Goal: Information Seeking & Learning: Learn about a topic

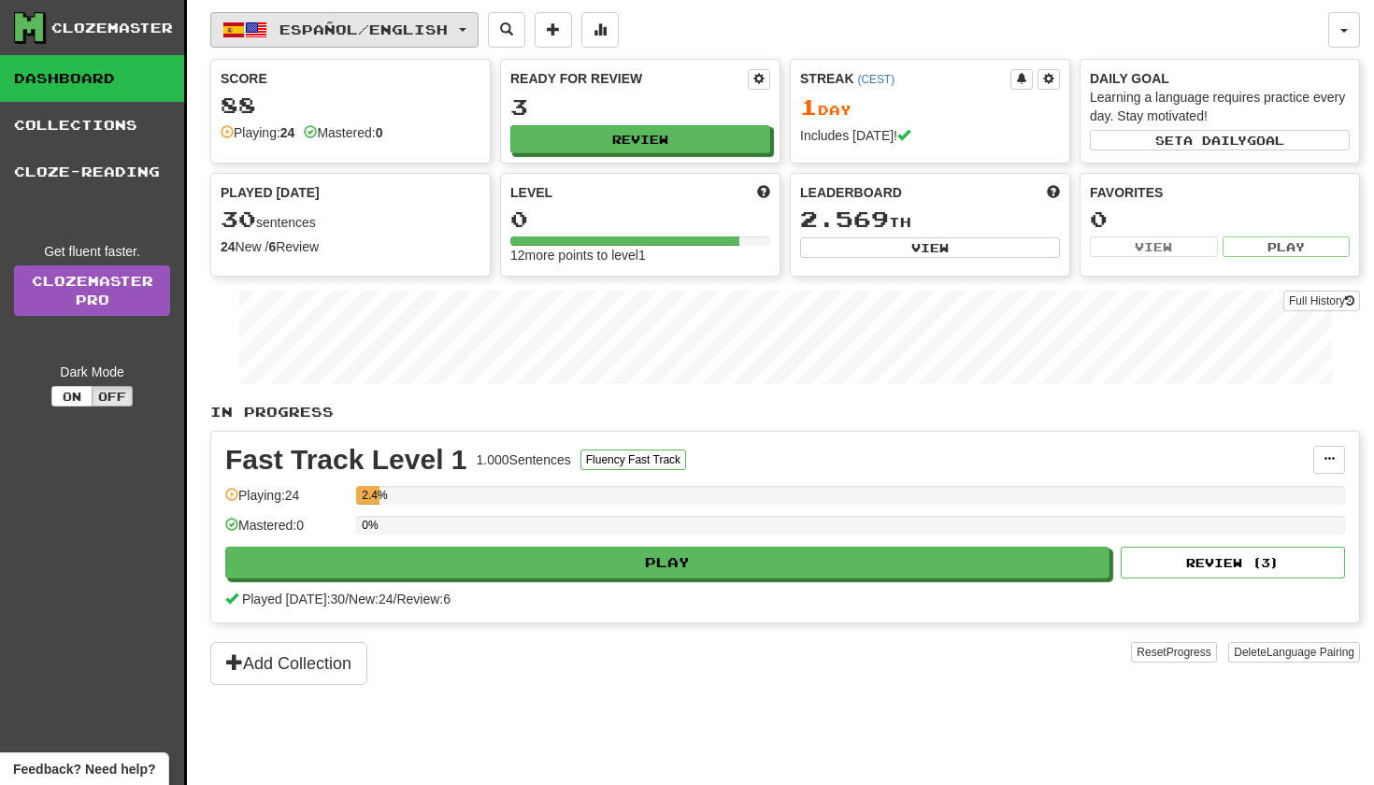
click at [280, 28] on span "Español / English" at bounding box center [364, 30] width 168 height 16
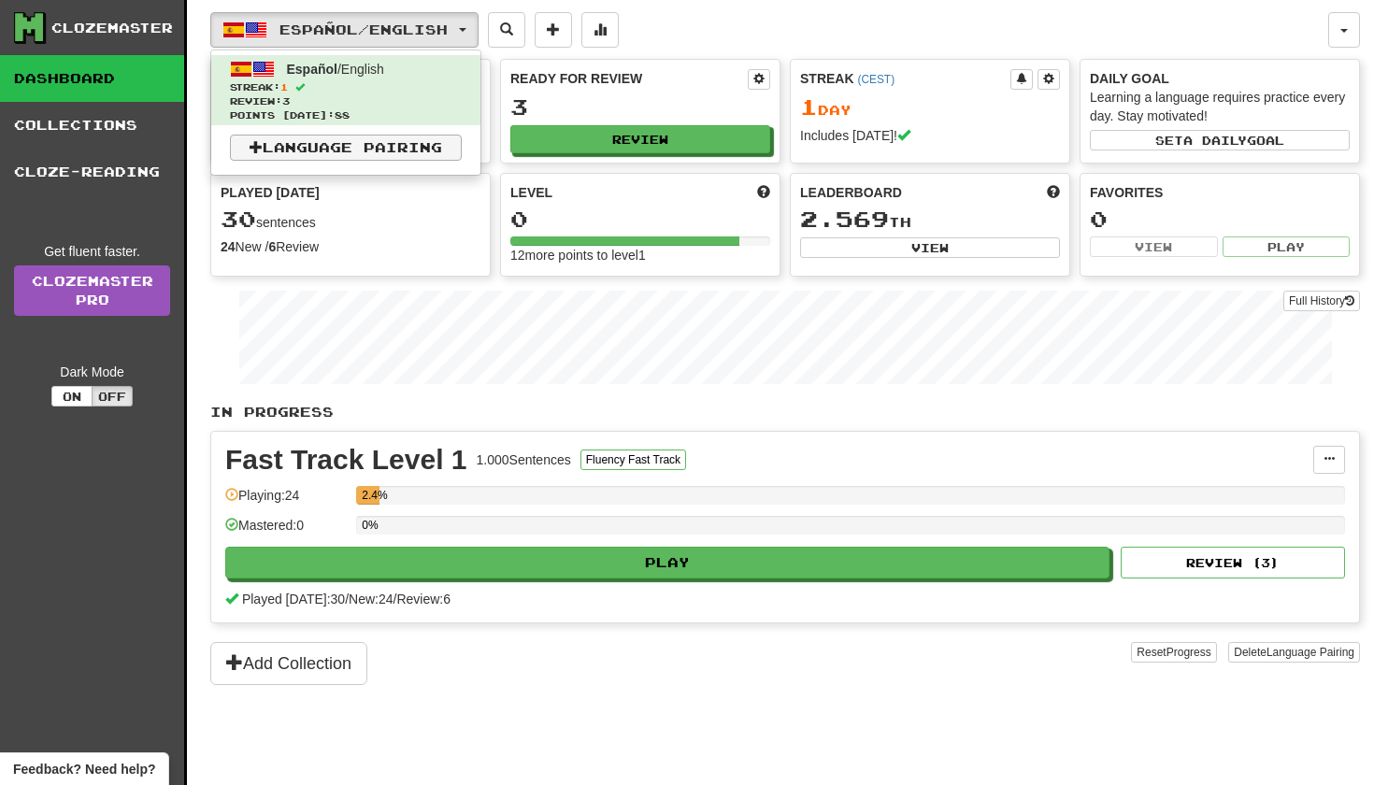
click at [342, 150] on link "Language Pairing" at bounding box center [346, 148] width 232 height 26
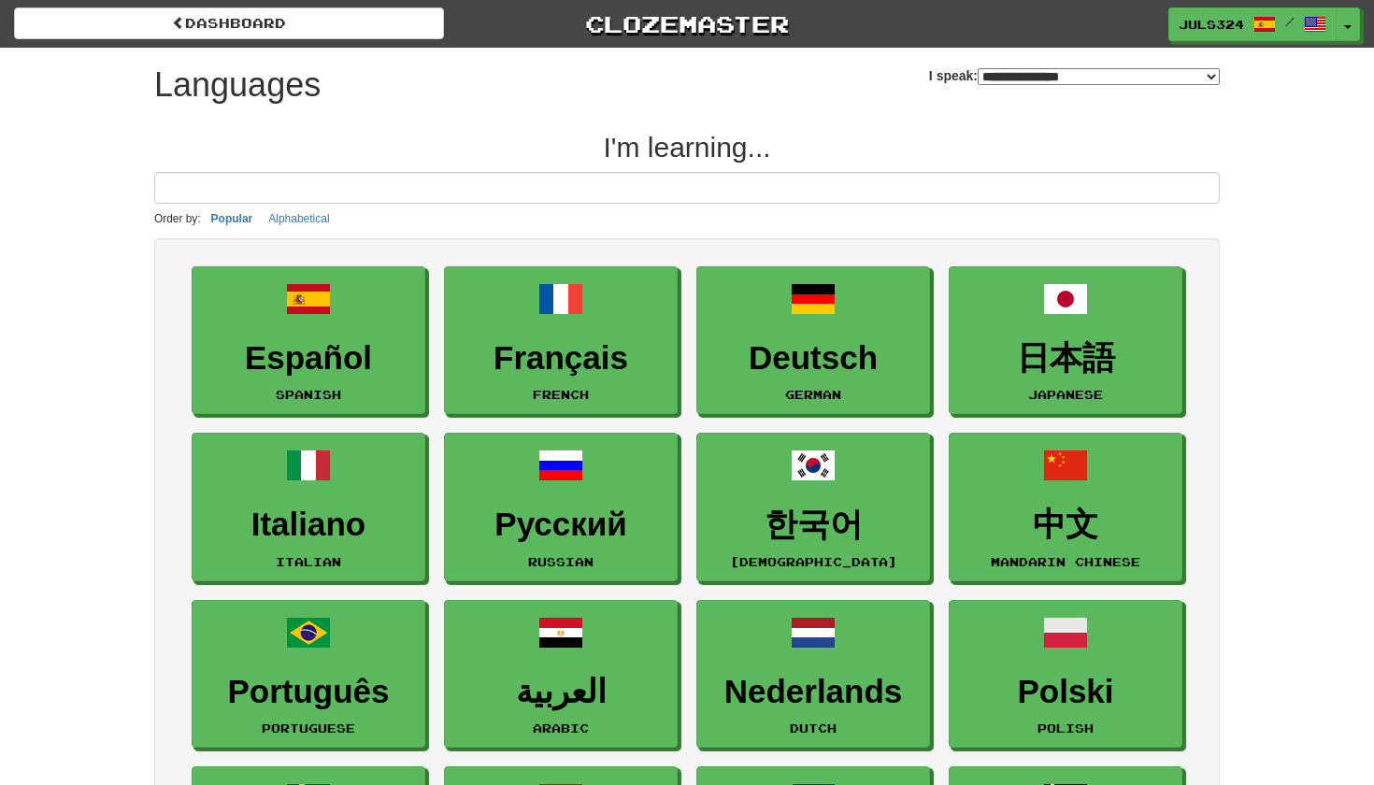
select select "*******"
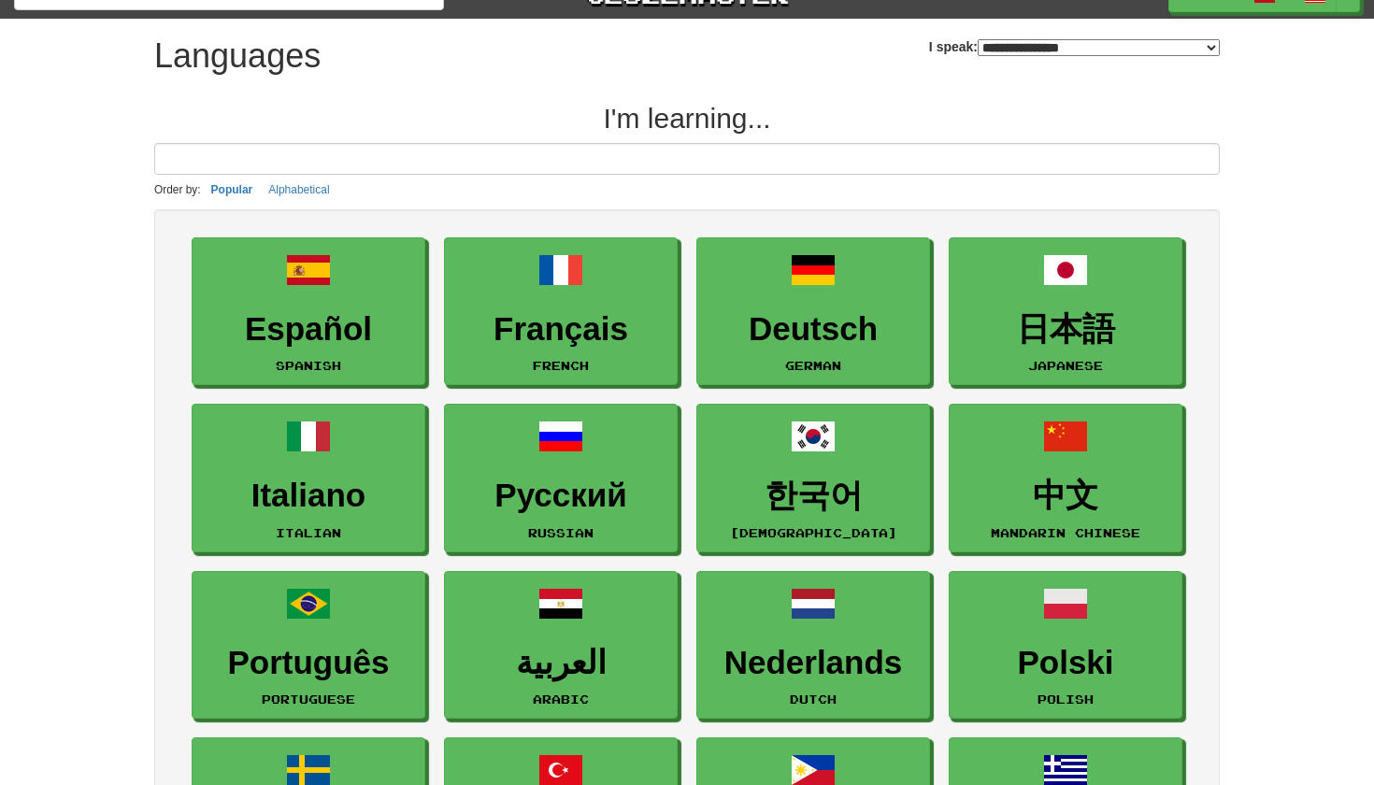
click at [422, 153] on input at bounding box center [687, 159] width 1066 height 32
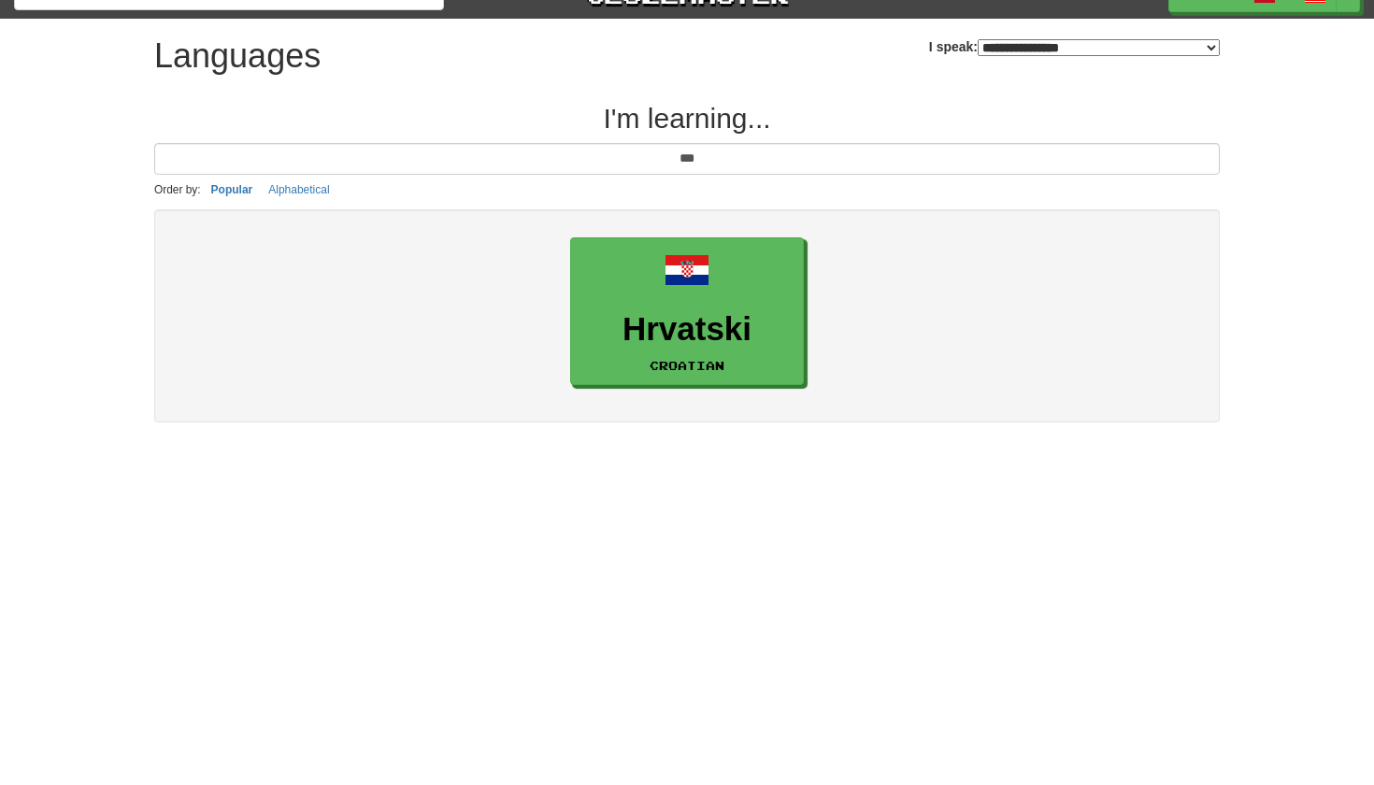
drag, startPoint x: 422, startPoint y: 153, endPoint x: 709, endPoint y: 295, distance: 319.9
click at [709, 295] on div "**********" at bounding box center [687, 230] width 1094 height 423
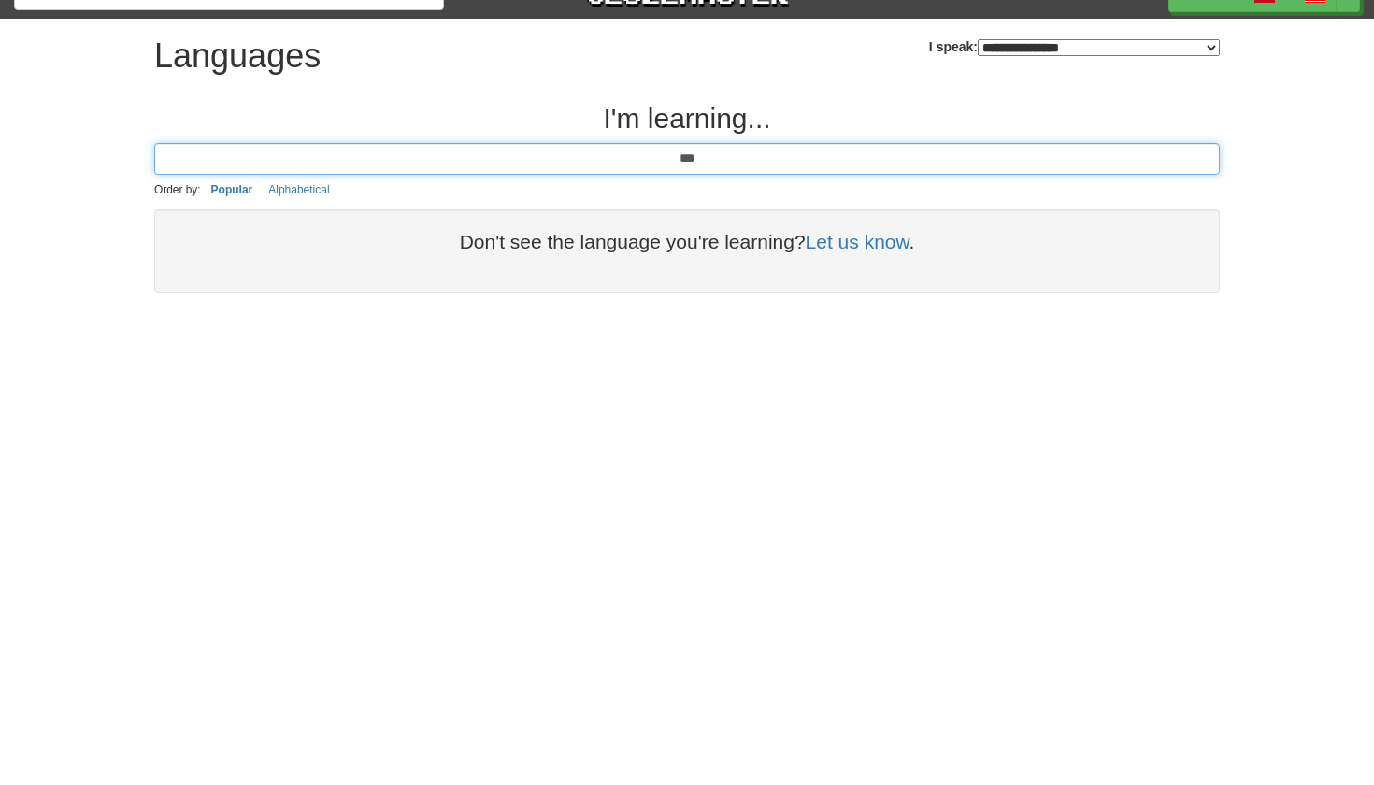
click at [705, 164] on input "***" at bounding box center [687, 159] width 1066 height 32
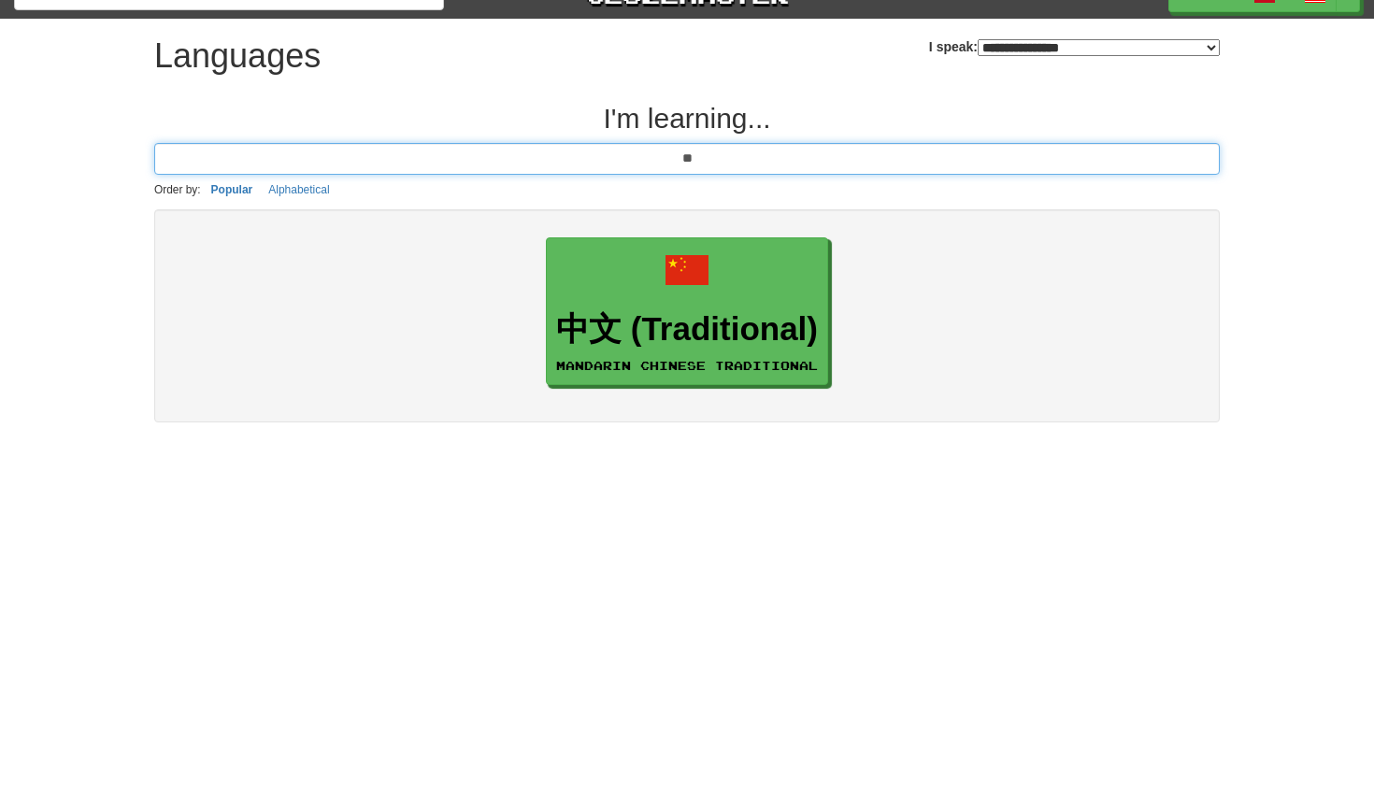
type input "*"
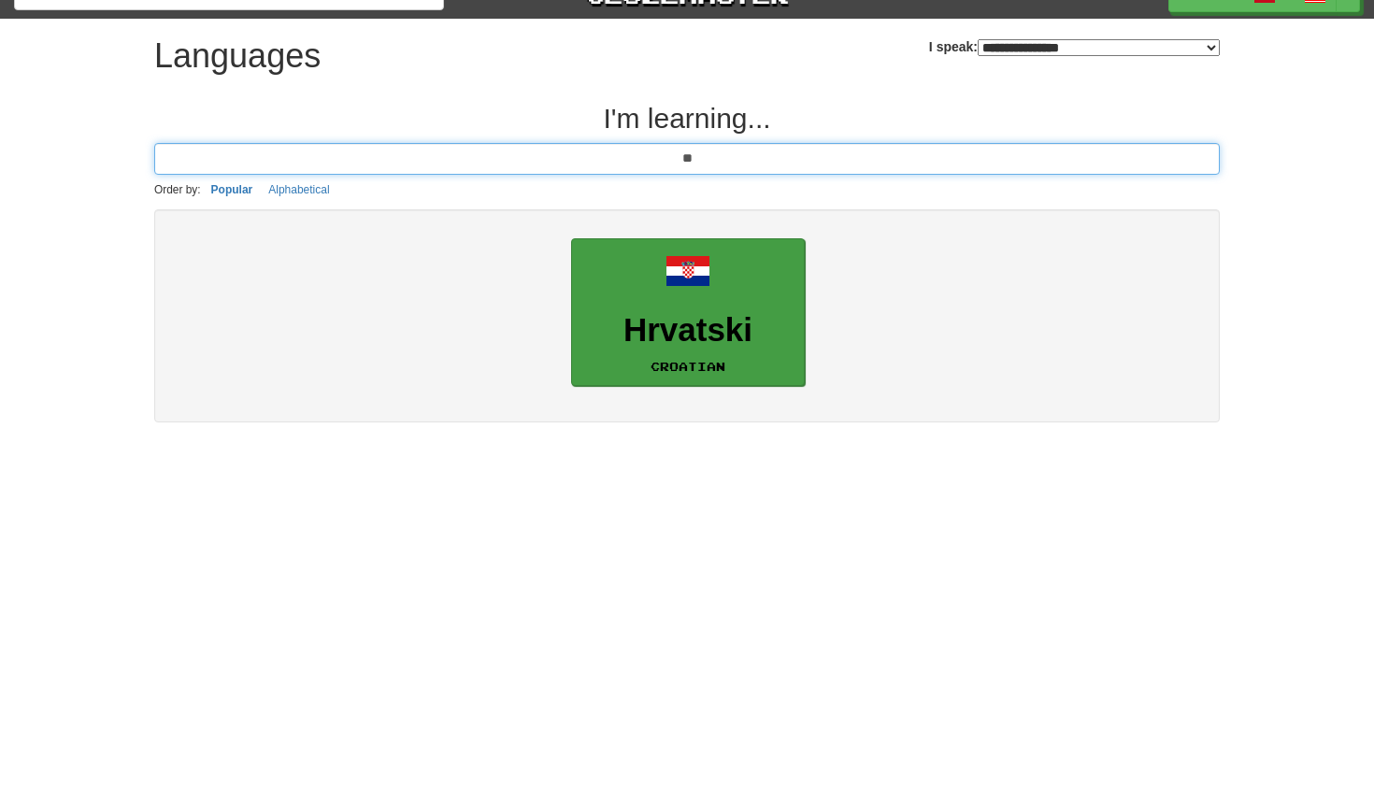
type input "**"
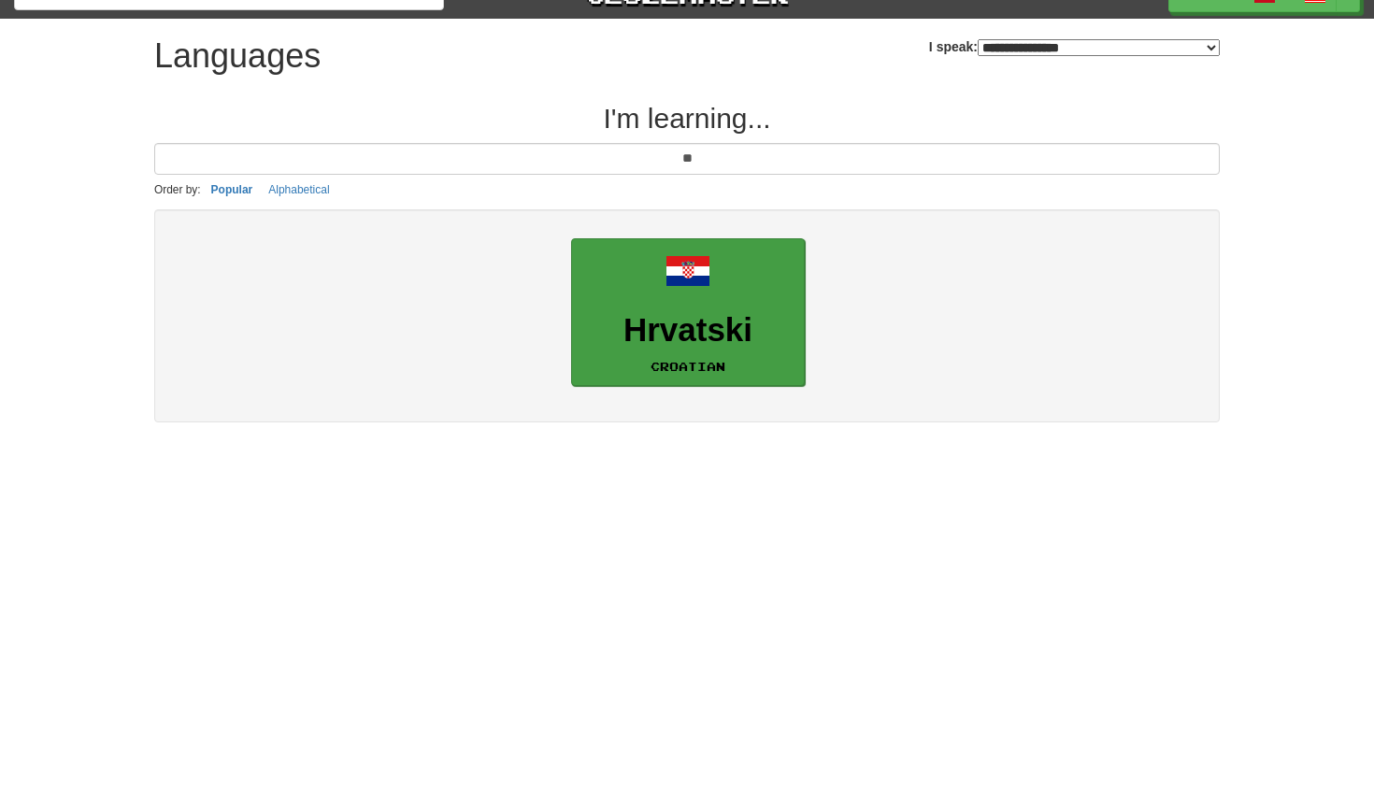
click at [722, 329] on h3 "Hrvatski" at bounding box center [688, 330] width 213 height 36
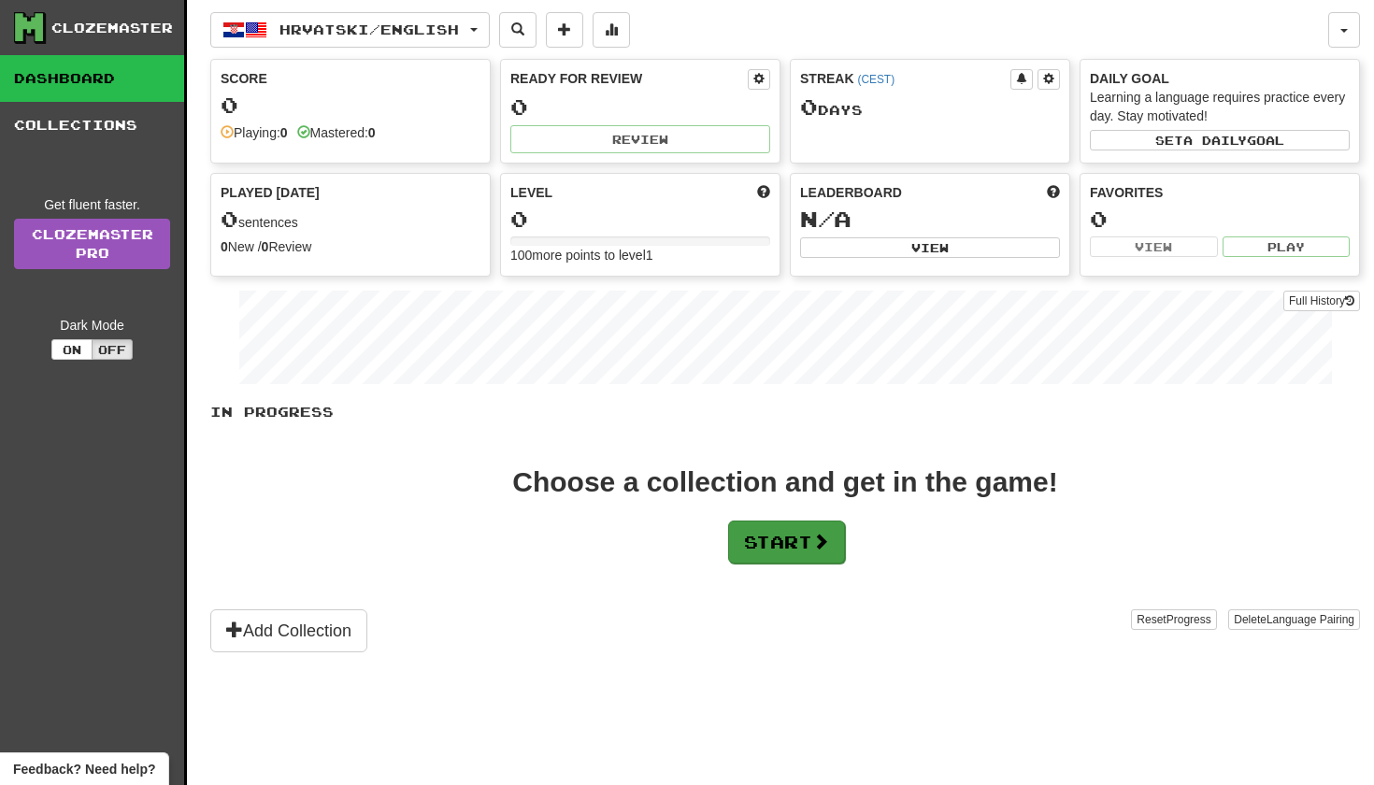
click at [774, 553] on button "Start" at bounding box center [786, 542] width 117 height 43
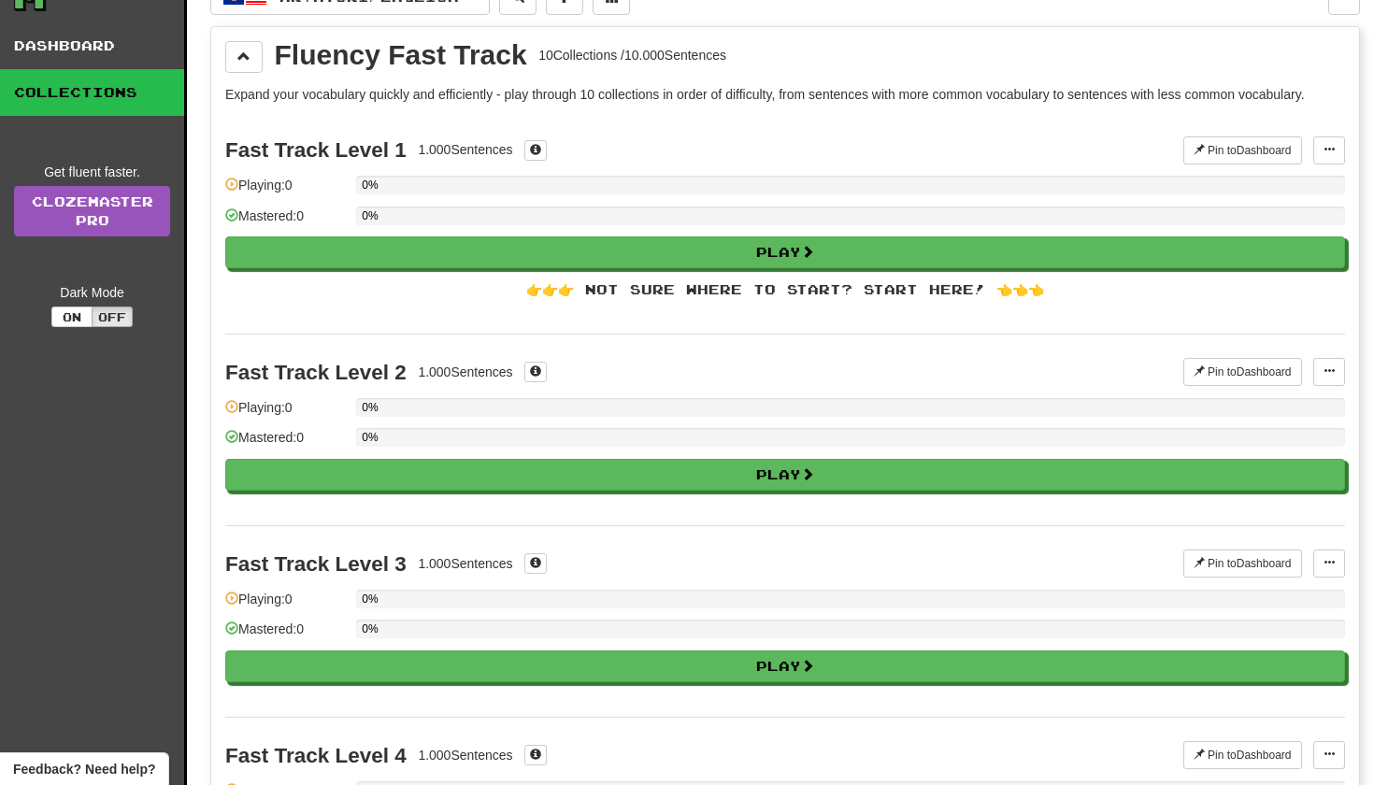
scroll to position [32, 0]
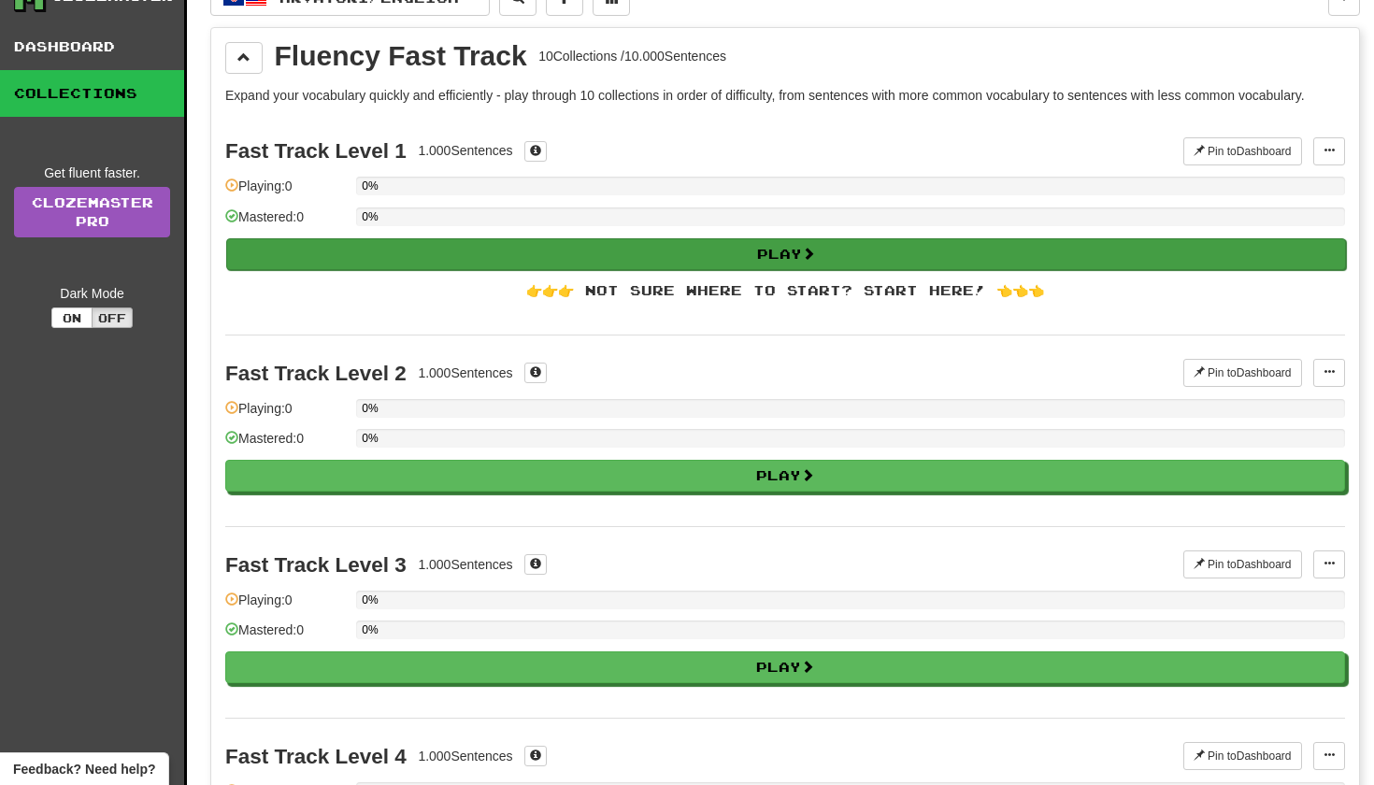
click at [475, 251] on button "Play" at bounding box center [786, 254] width 1120 height 32
select select "**"
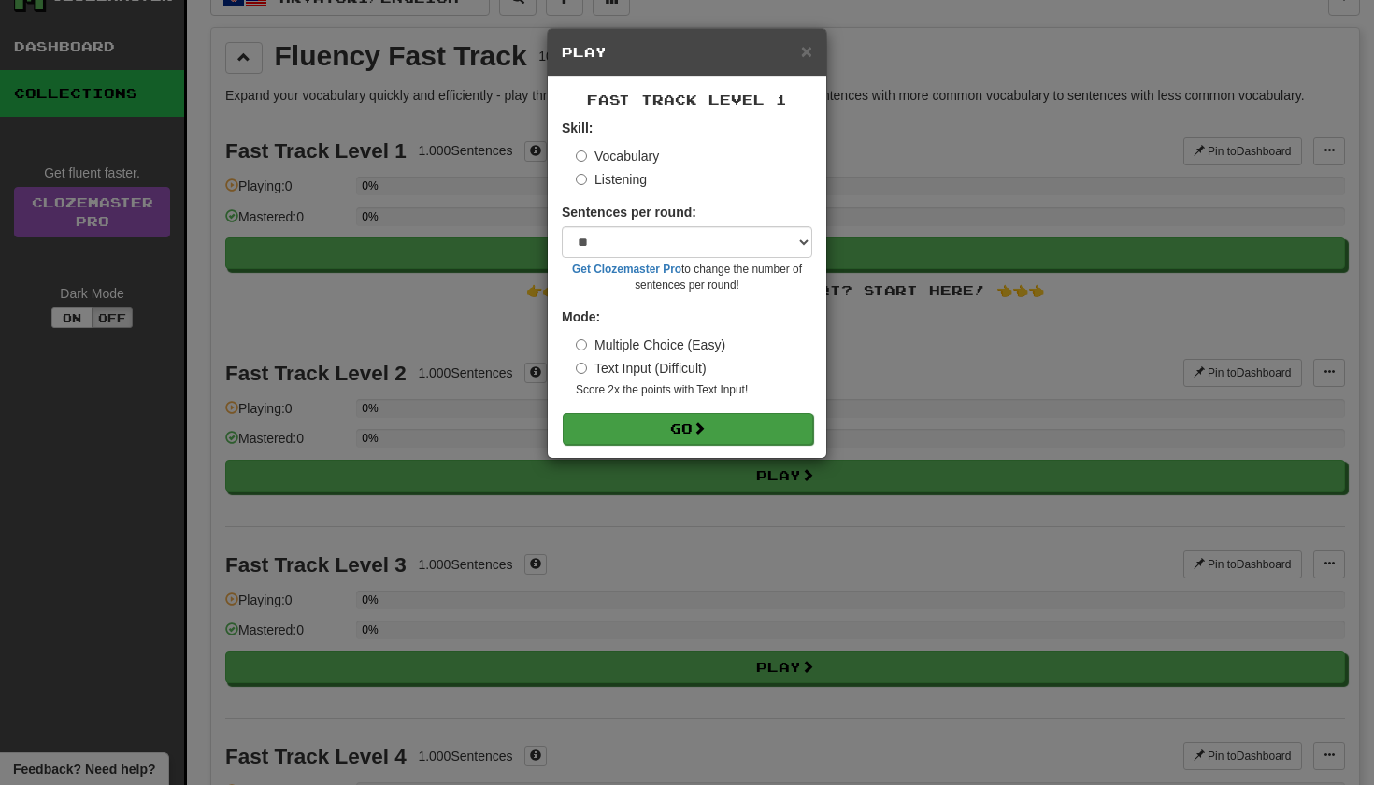
click at [706, 434] on span at bounding box center [699, 428] width 13 height 13
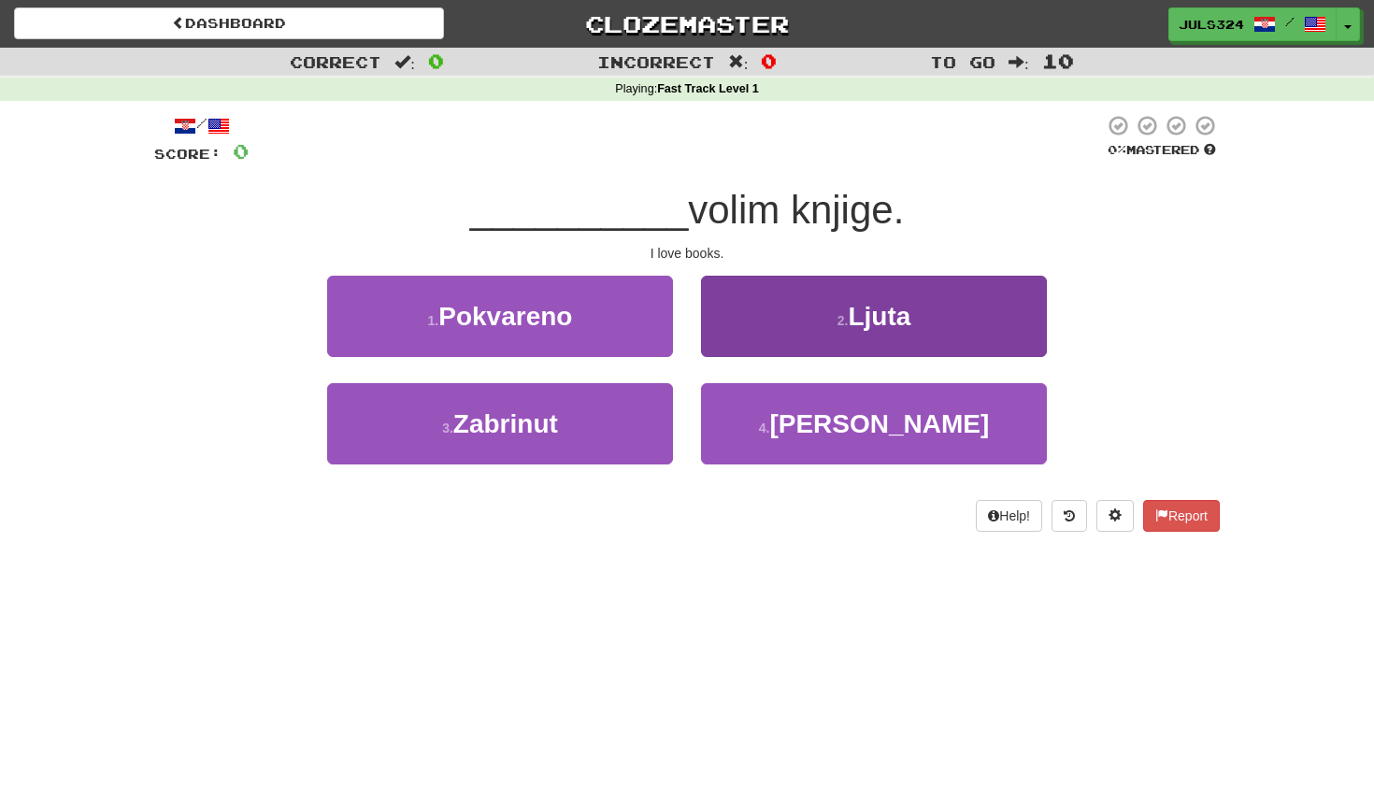
click at [758, 338] on button "2 . Ljuta" at bounding box center [874, 316] width 346 height 81
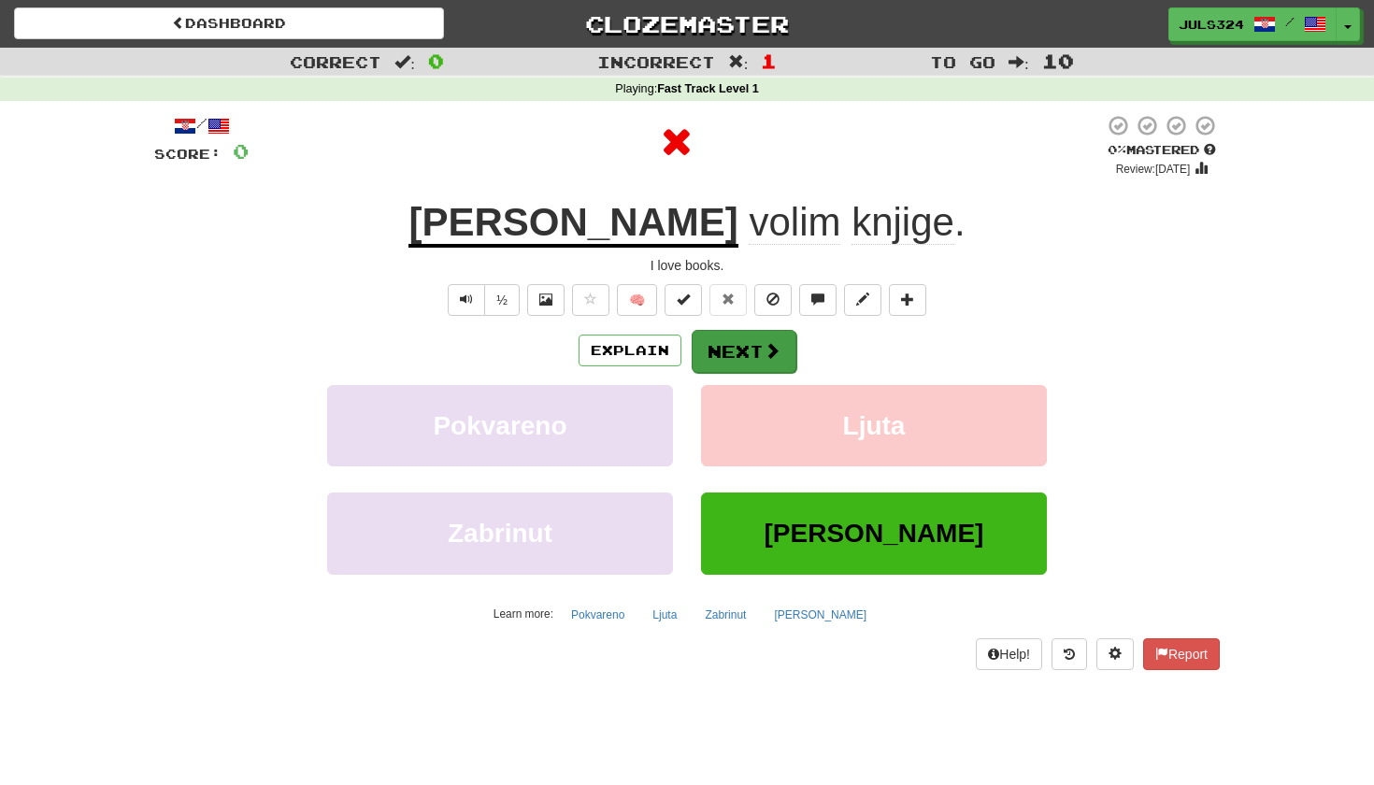
click at [752, 359] on button "Next" at bounding box center [744, 351] width 105 height 43
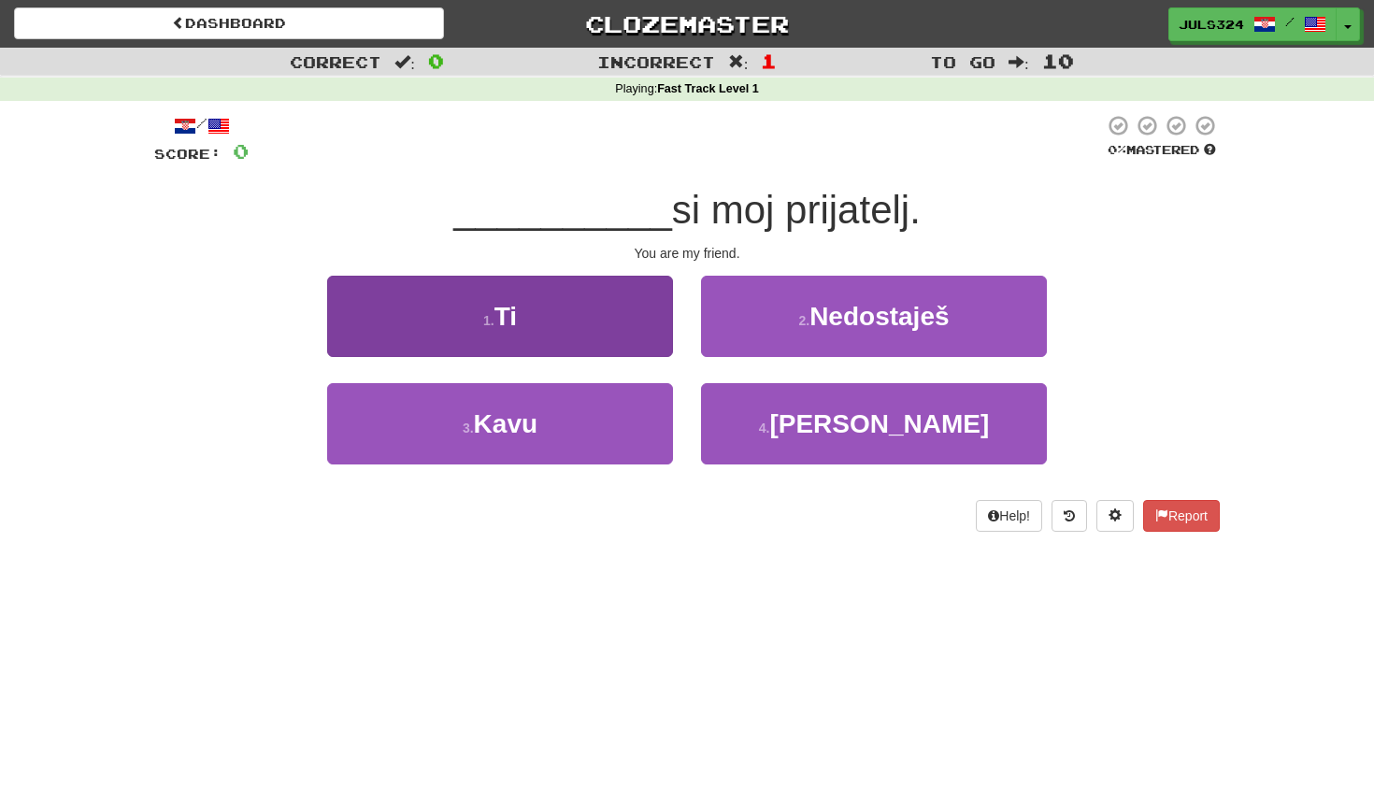
click at [610, 326] on button "1 . Ti" at bounding box center [500, 316] width 346 height 81
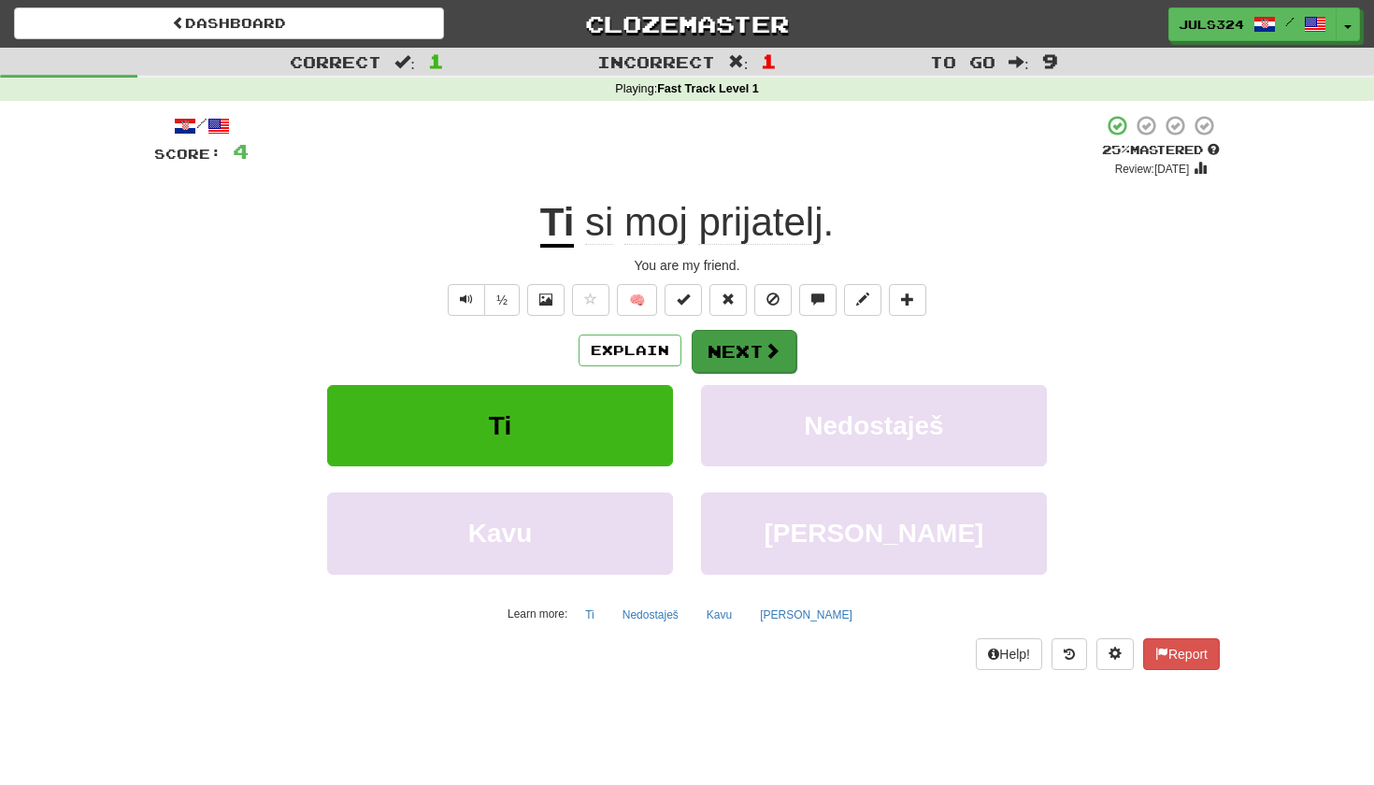
click at [745, 345] on button "Next" at bounding box center [744, 351] width 105 height 43
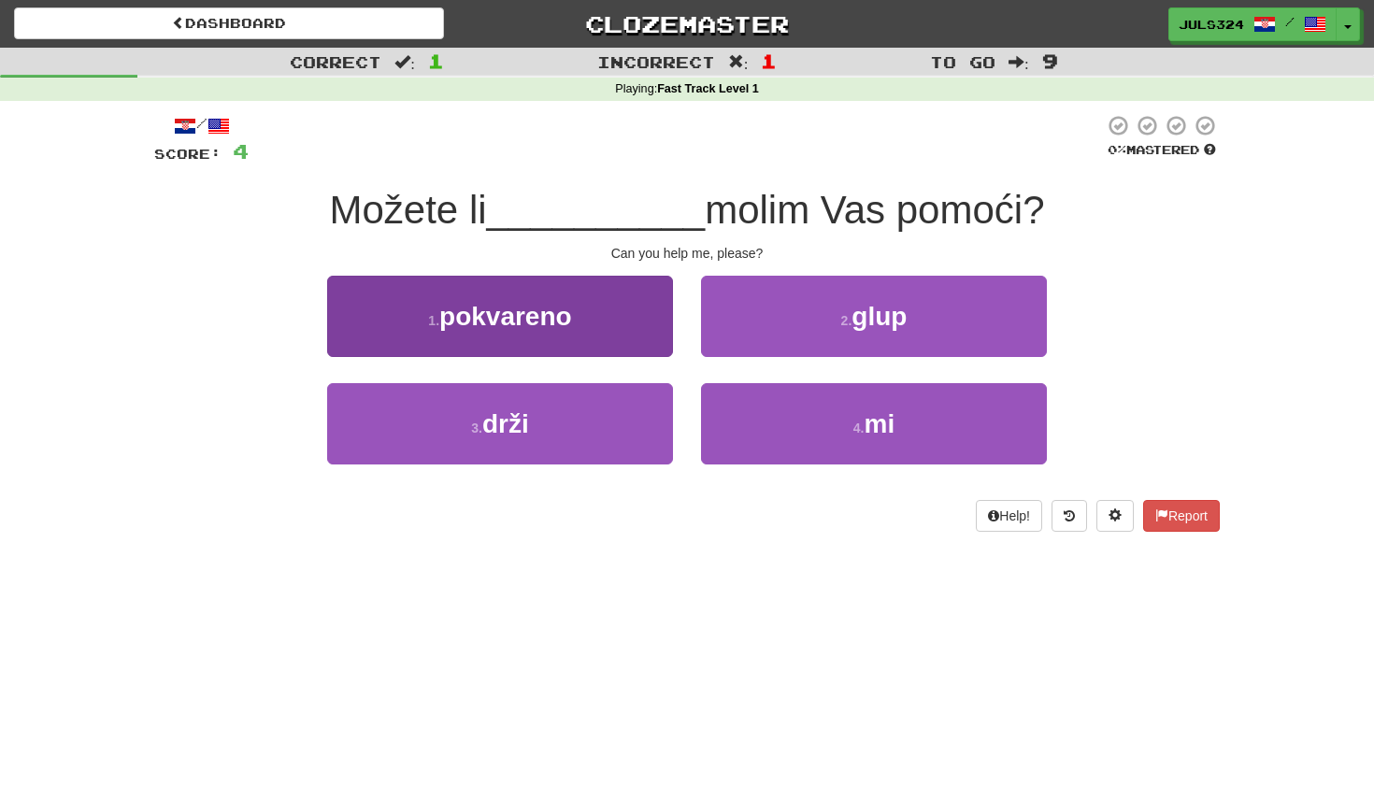
click at [621, 336] on button "1 . pokvareno" at bounding box center [500, 316] width 346 height 81
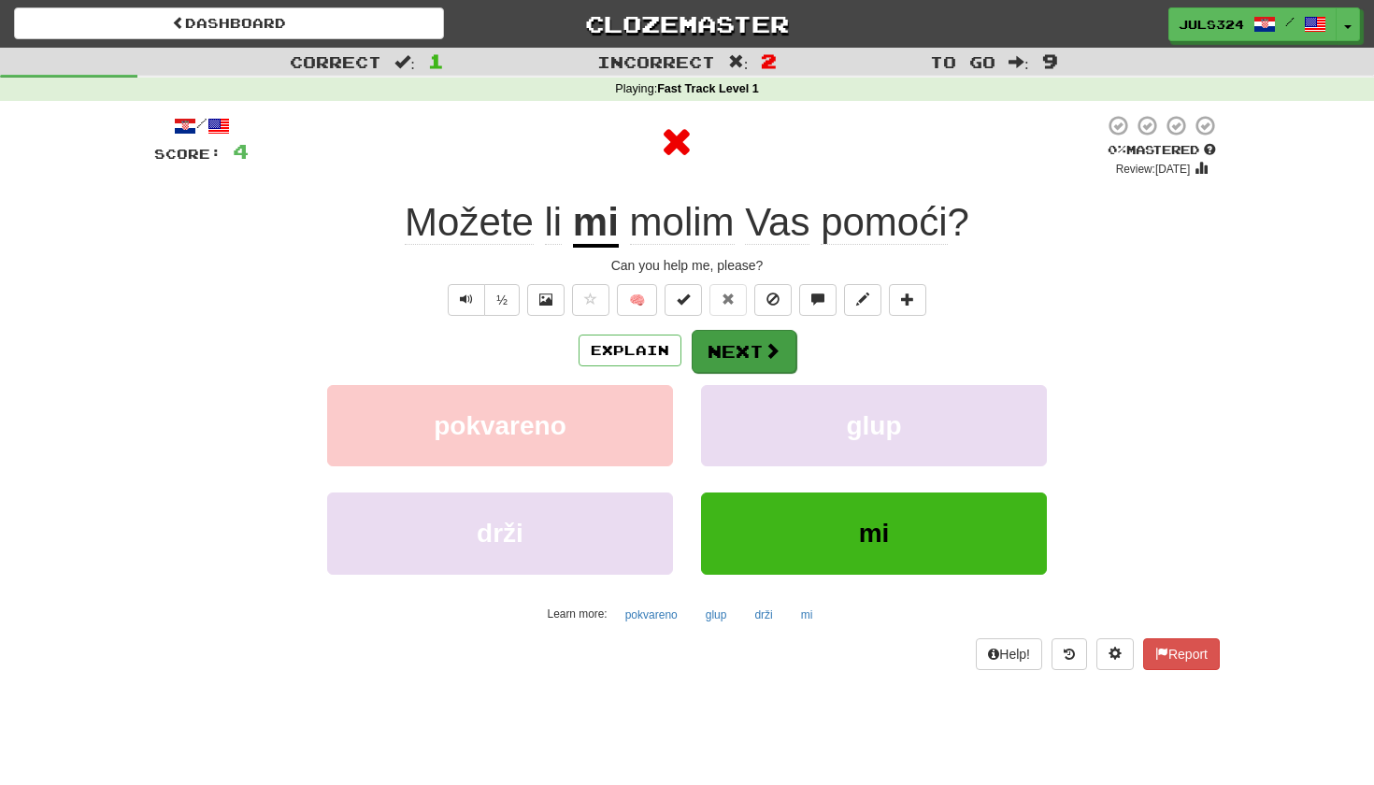
click at [772, 342] on span at bounding box center [772, 350] width 17 height 17
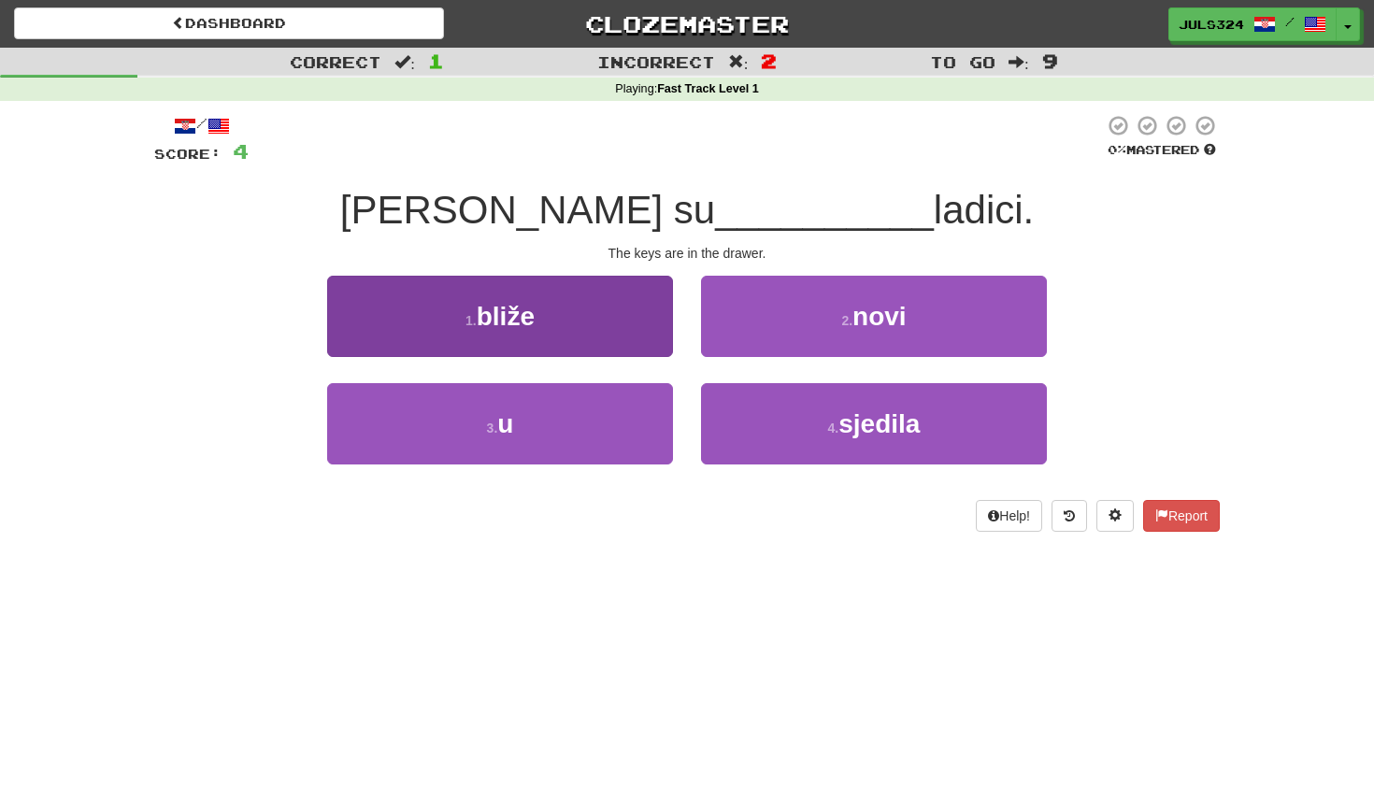
click at [592, 346] on button "1 . bliže" at bounding box center [500, 316] width 346 height 81
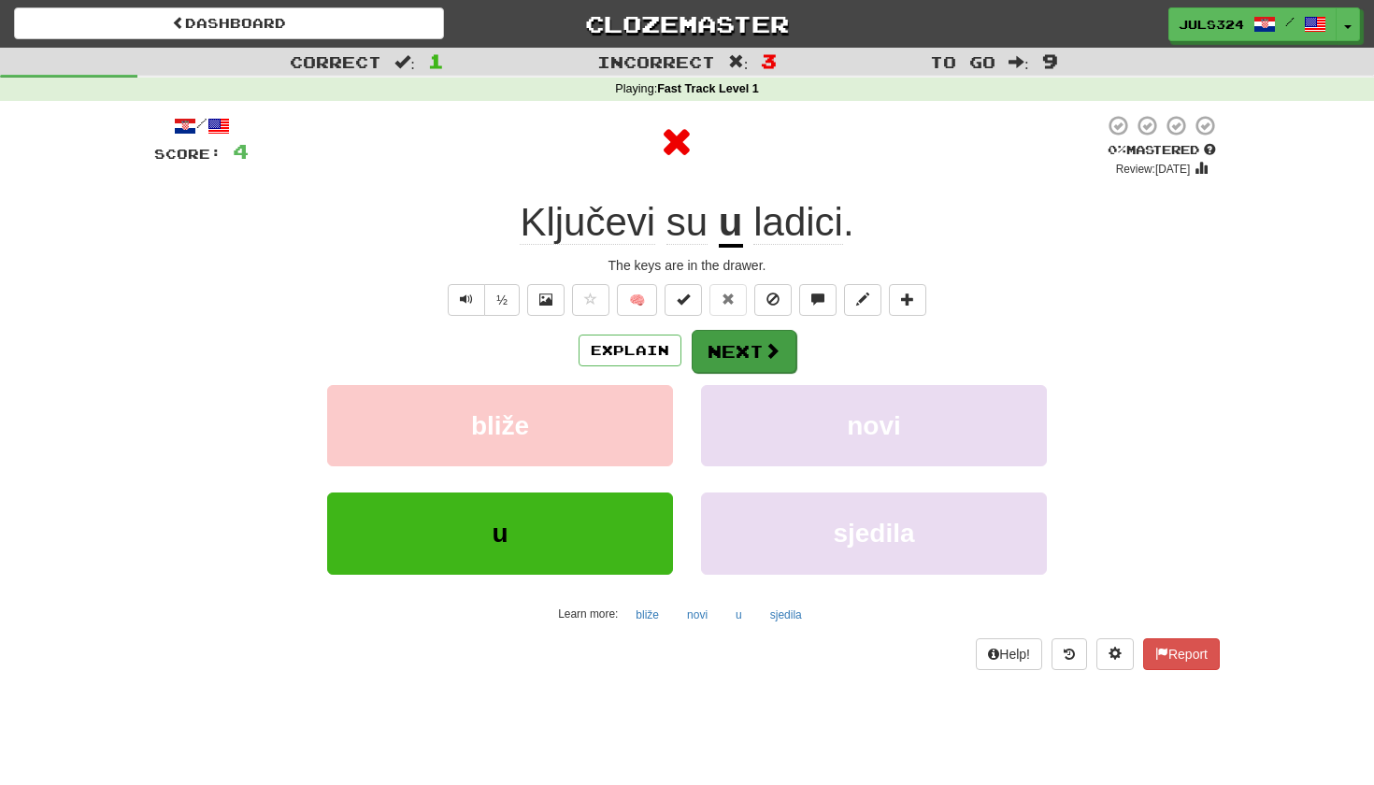
click at [740, 349] on button "Next" at bounding box center [744, 351] width 105 height 43
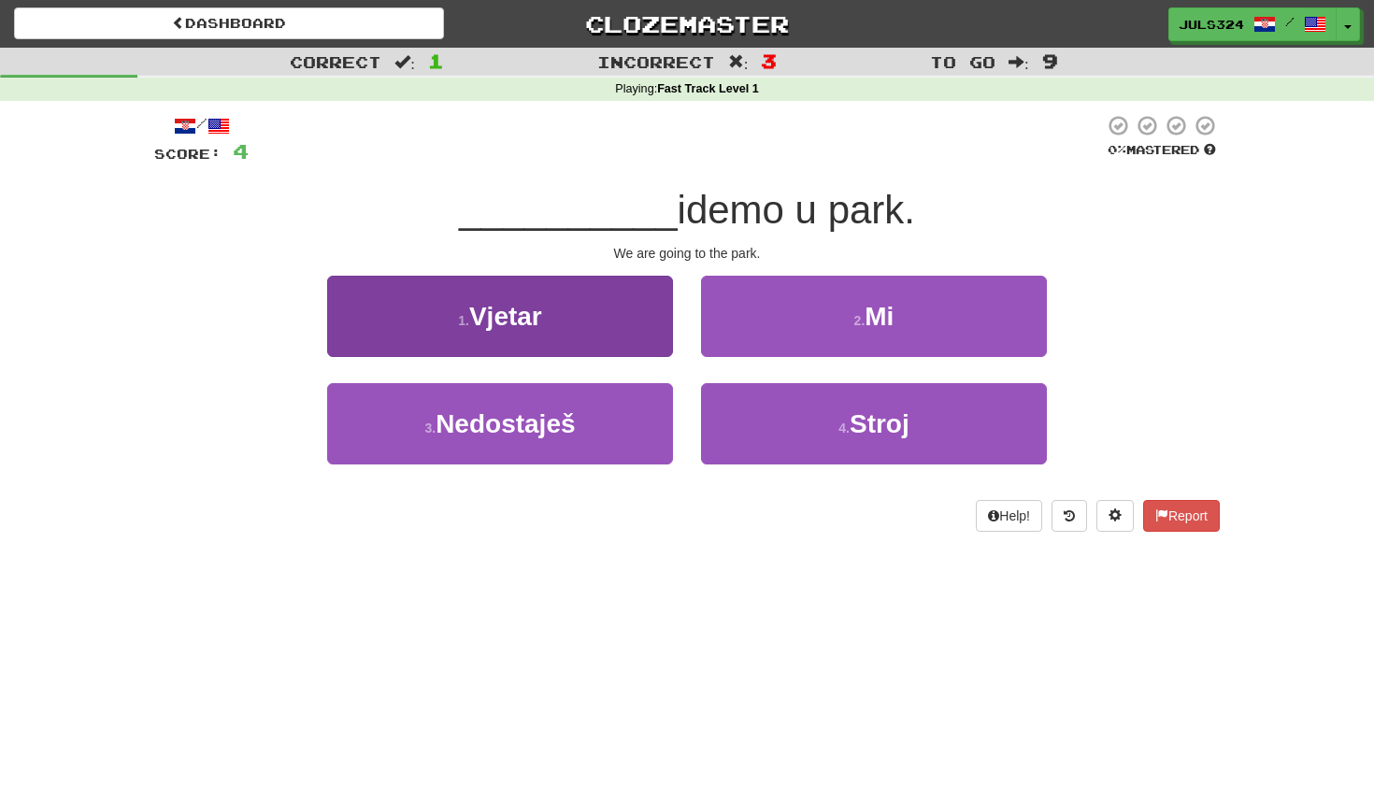
click at [614, 331] on button "1 . Vjetar" at bounding box center [500, 316] width 346 height 81
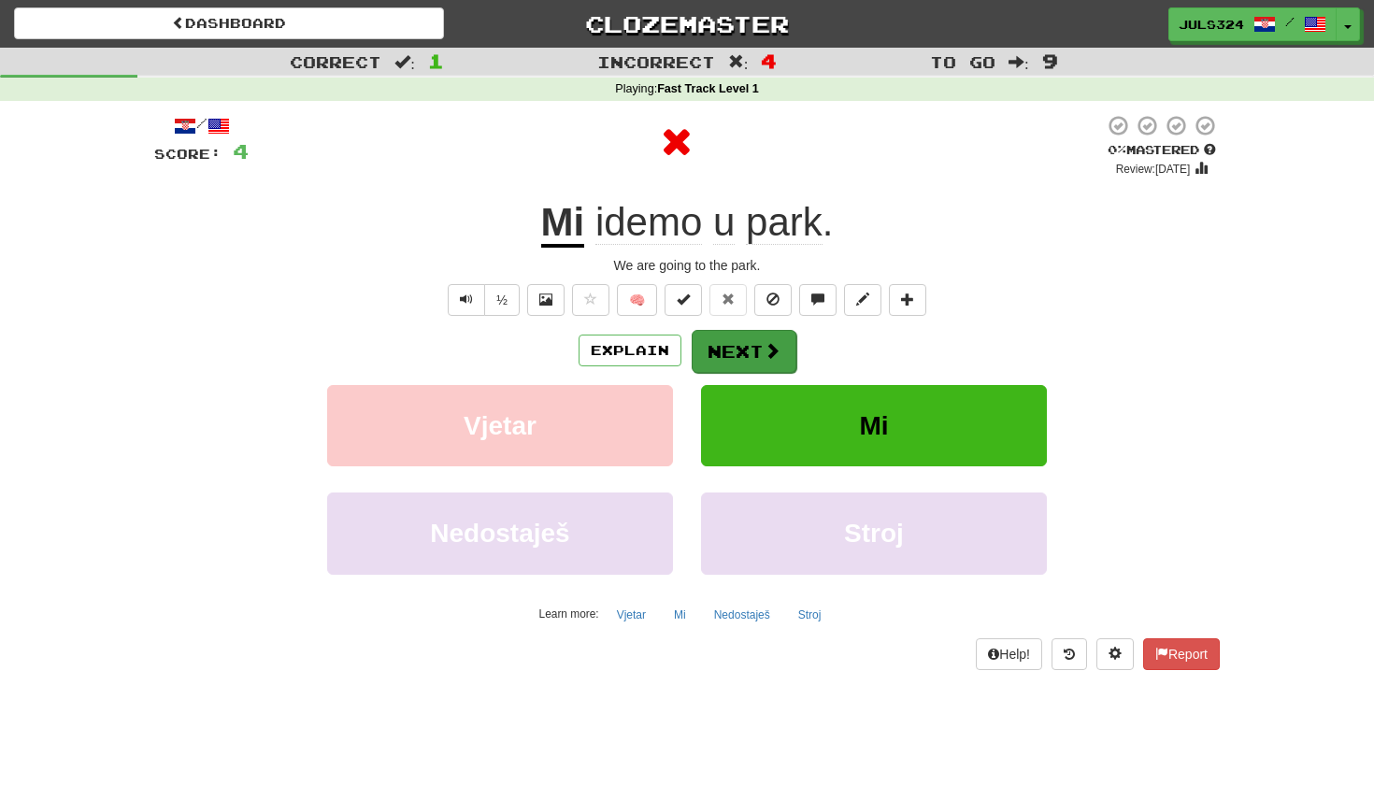
click at [731, 346] on button "Next" at bounding box center [744, 351] width 105 height 43
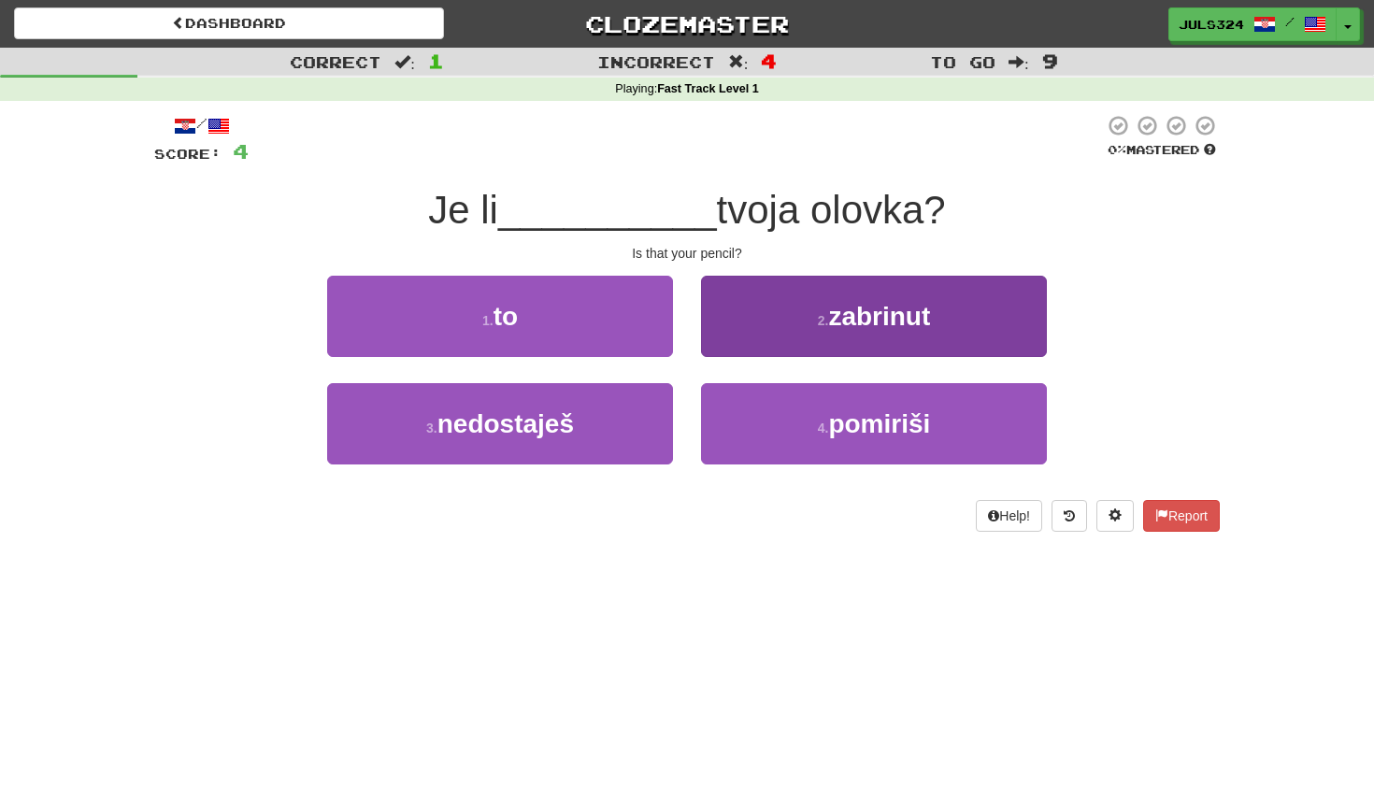
click at [768, 321] on button "2 . zabrinut" at bounding box center [874, 316] width 346 height 81
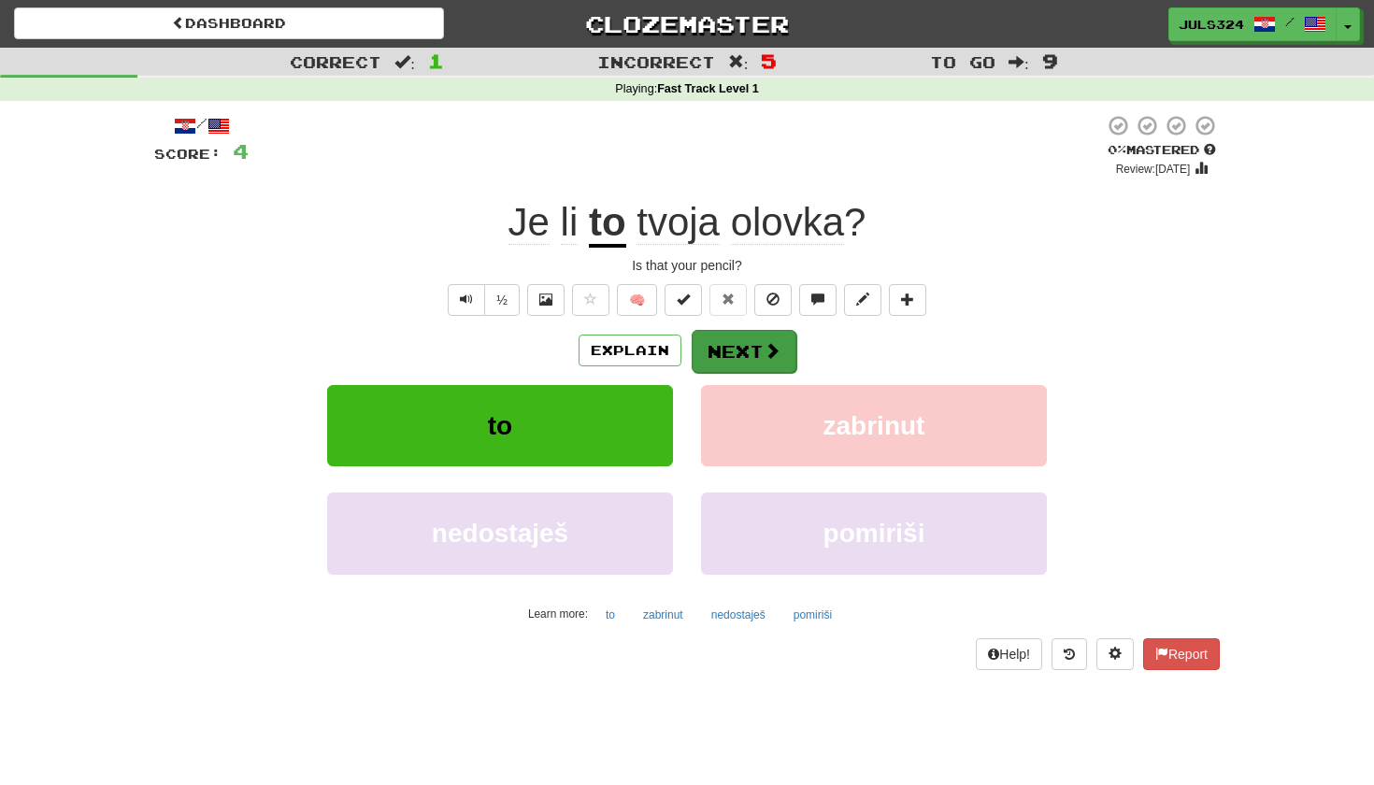
click at [747, 352] on button "Next" at bounding box center [744, 351] width 105 height 43
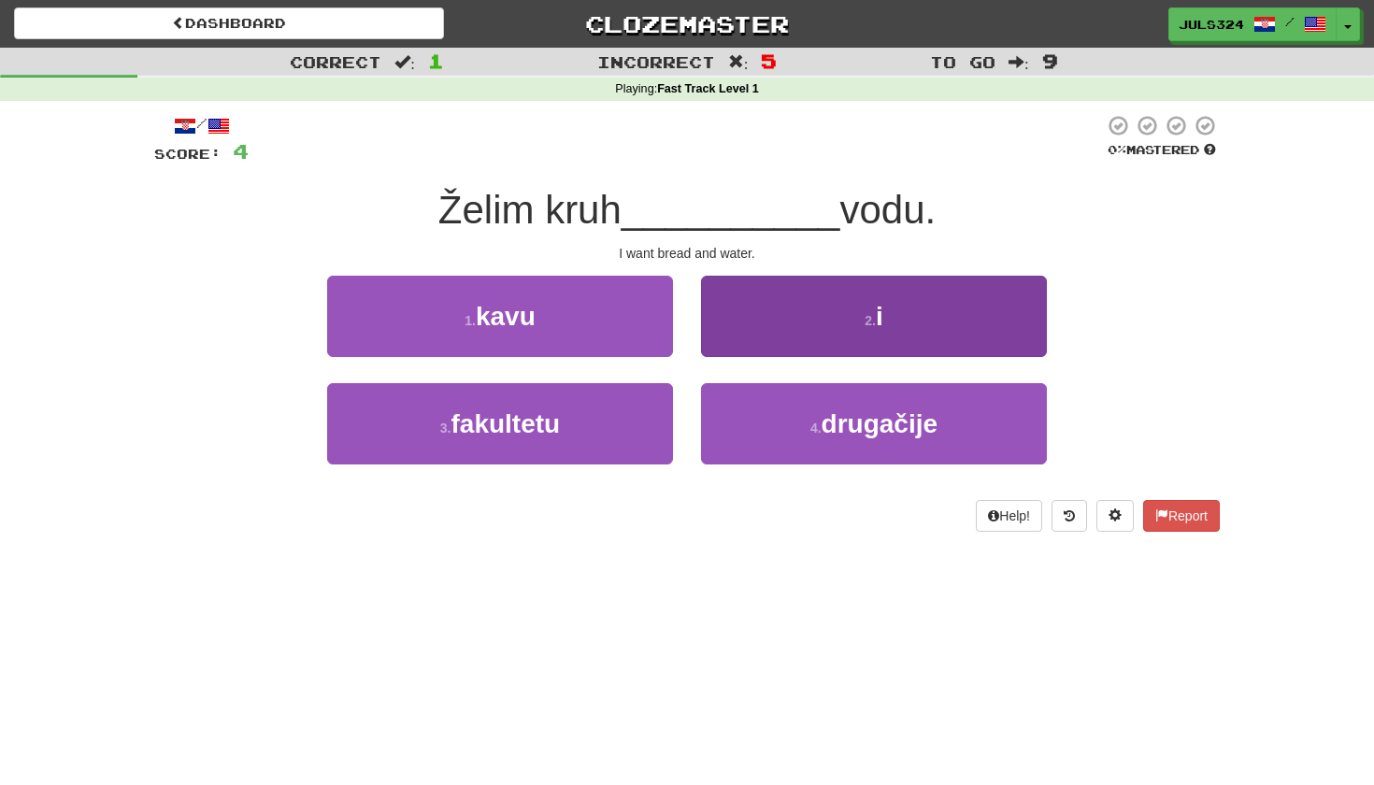
click at [799, 328] on button "2 . i" at bounding box center [874, 316] width 346 height 81
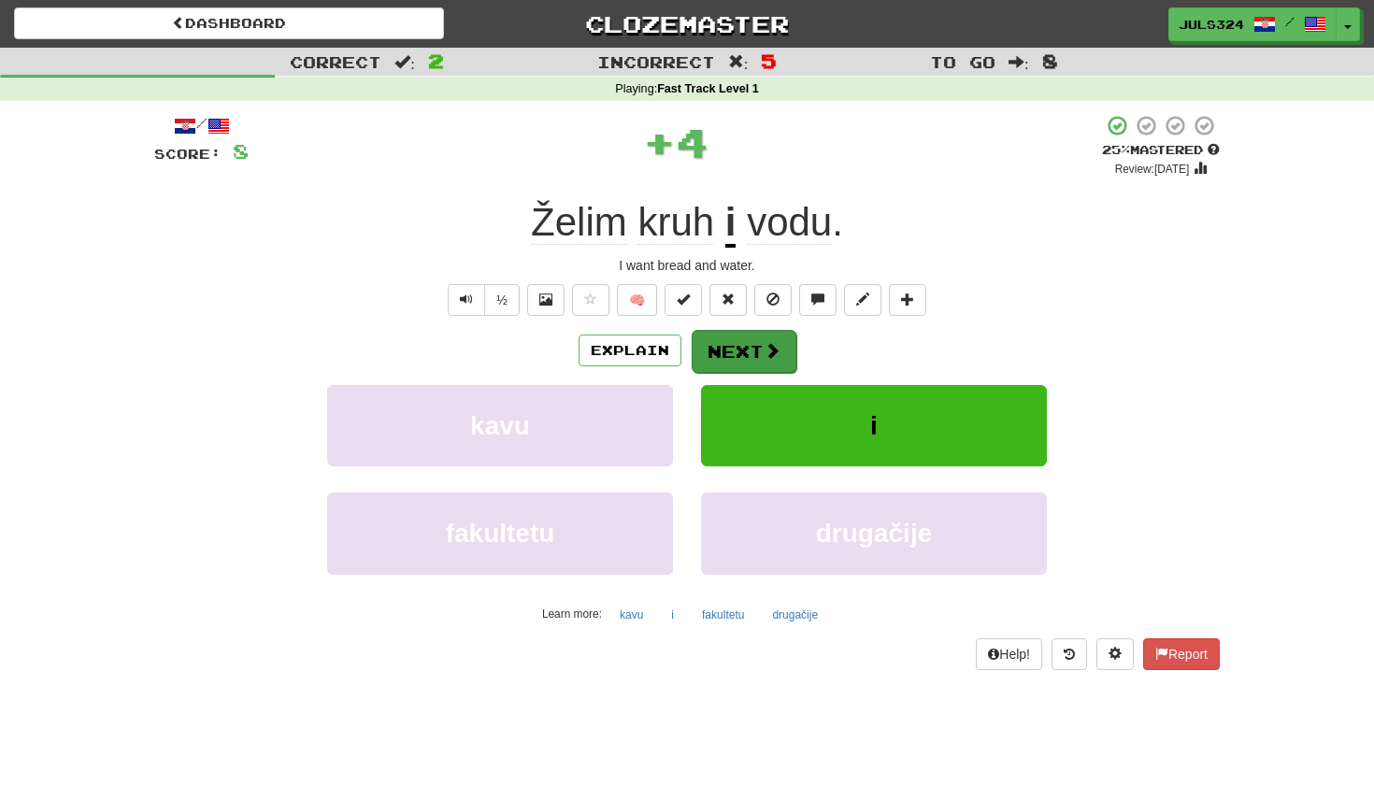
click at [773, 338] on button "Next" at bounding box center [744, 351] width 105 height 43
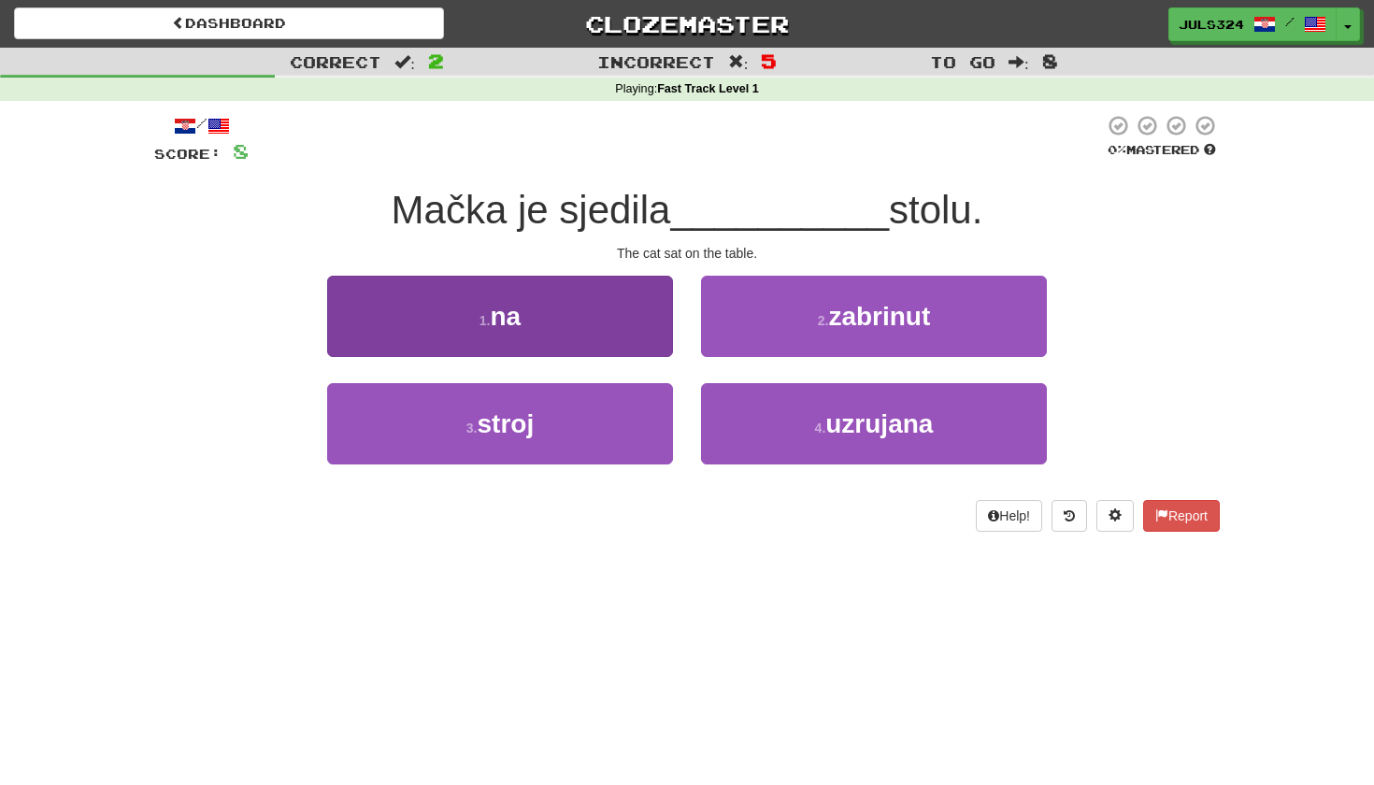
click at [607, 325] on button "1 . na" at bounding box center [500, 316] width 346 height 81
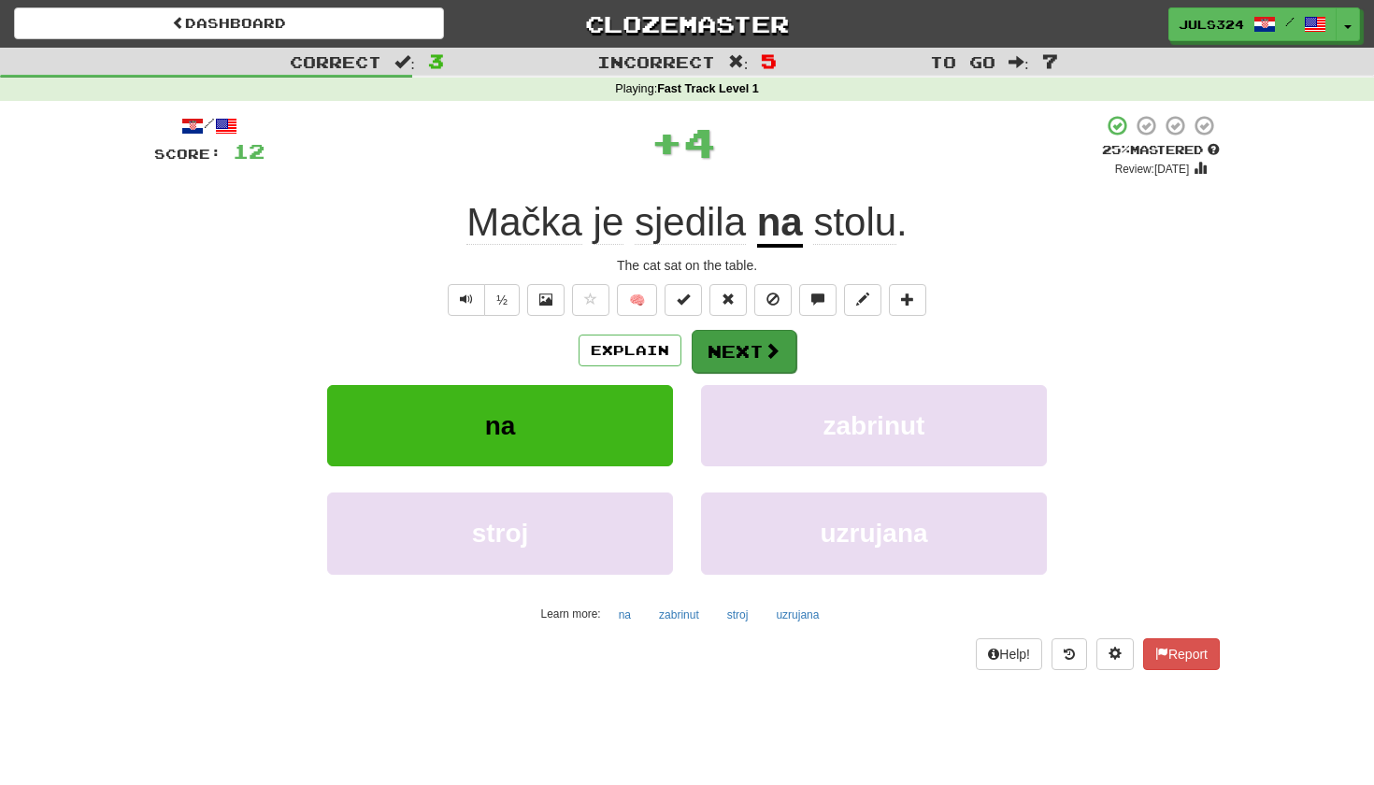
click at [767, 342] on span at bounding box center [772, 350] width 17 height 17
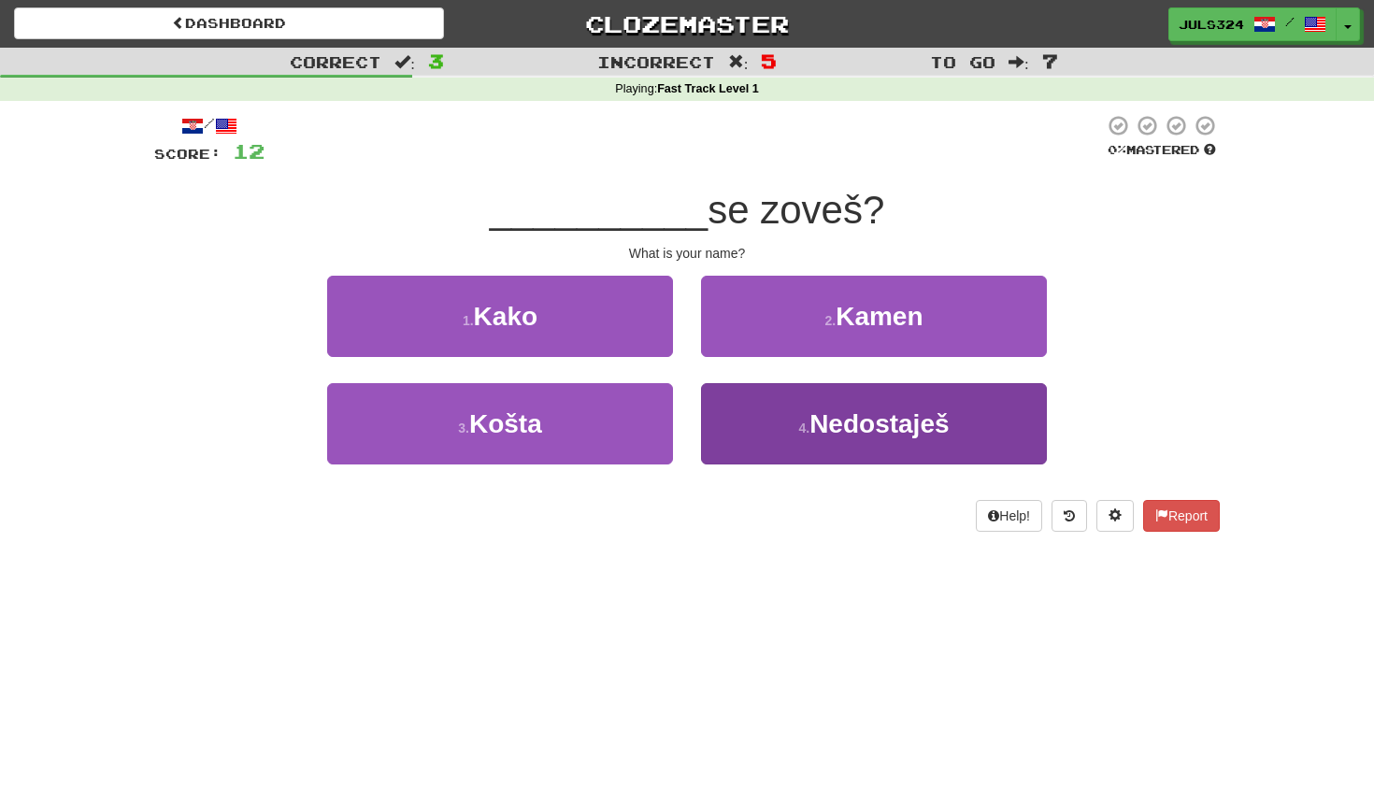
click at [793, 402] on button "4 . Nedostaješ" at bounding box center [874, 423] width 346 height 81
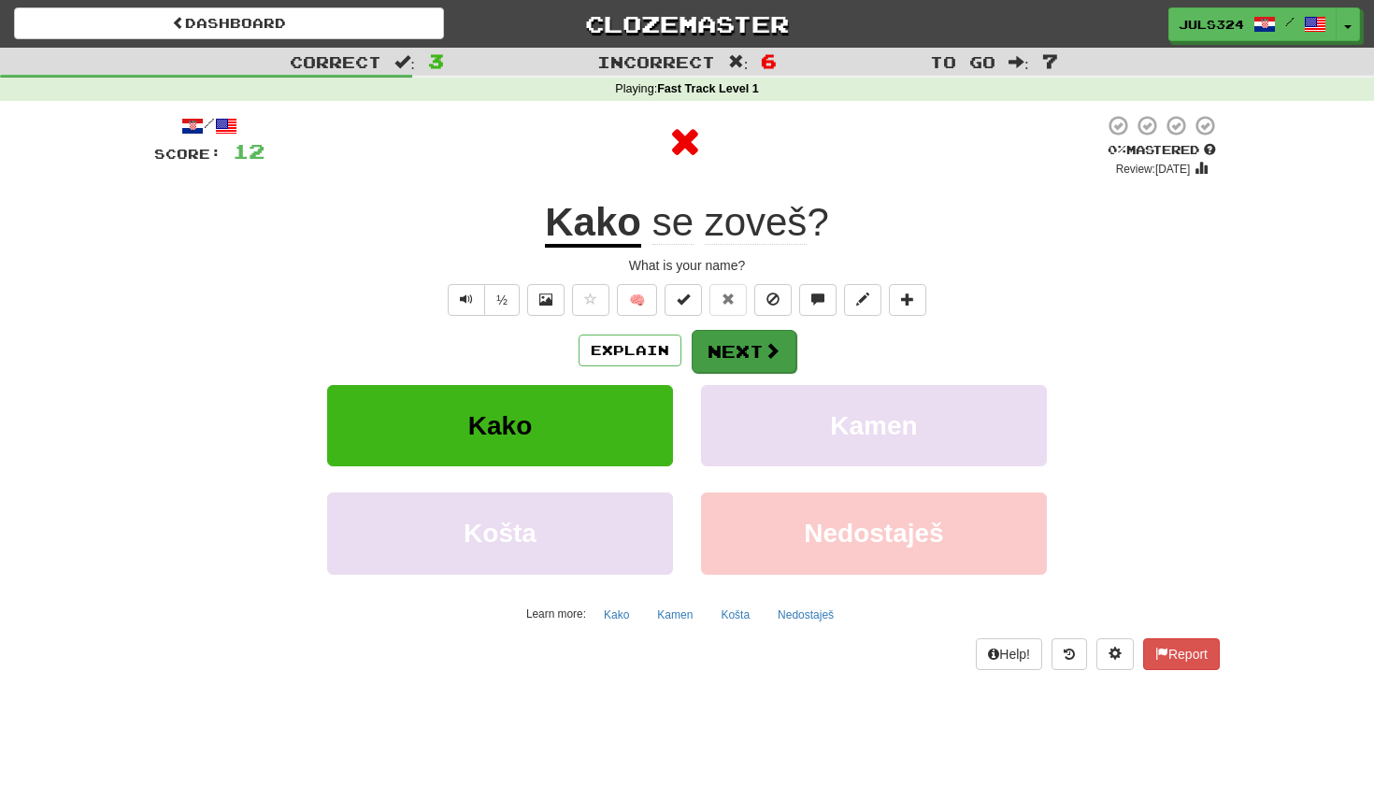
click at [759, 348] on button "Next" at bounding box center [744, 351] width 105 height 43
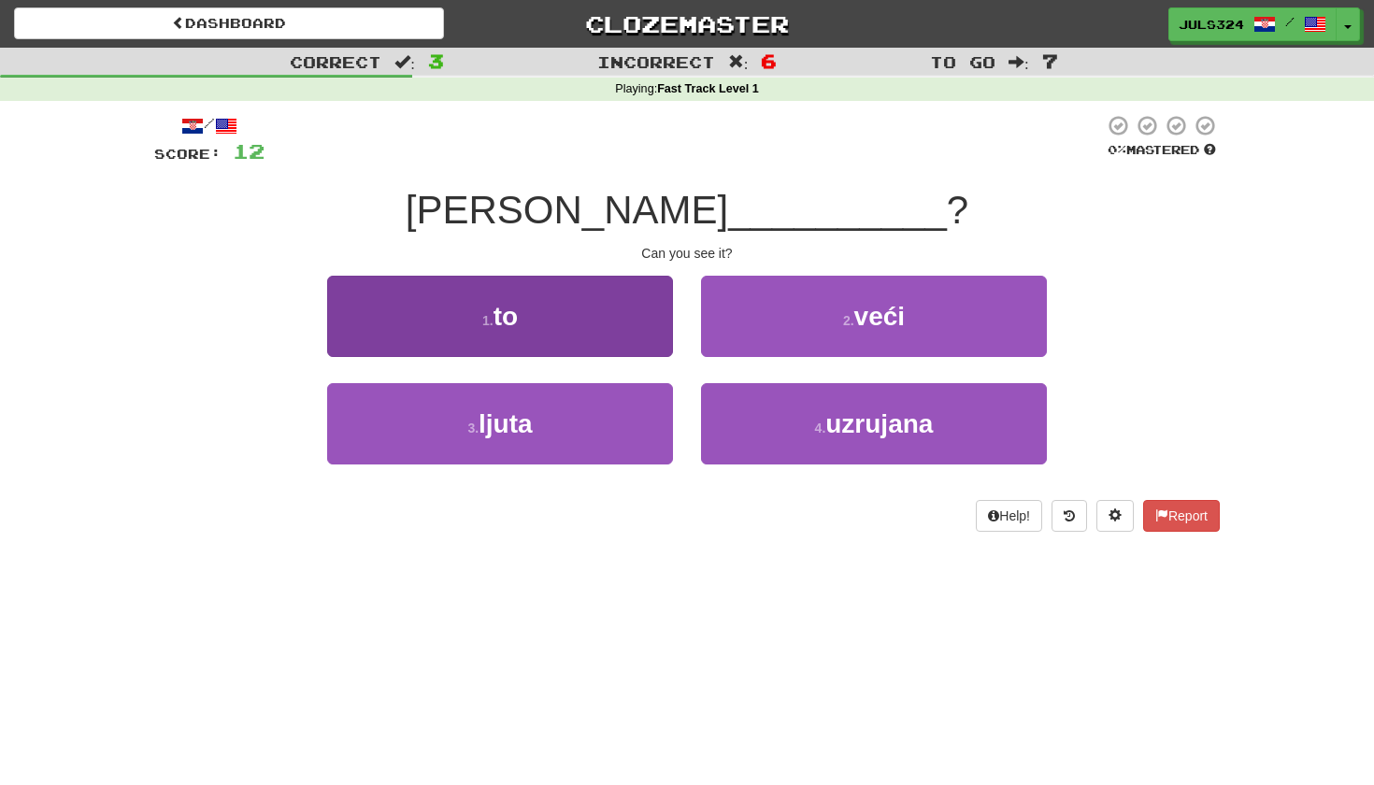
click at [637, 343] on button "1 . to" at bounding box center [500, 316] width 346 height 81
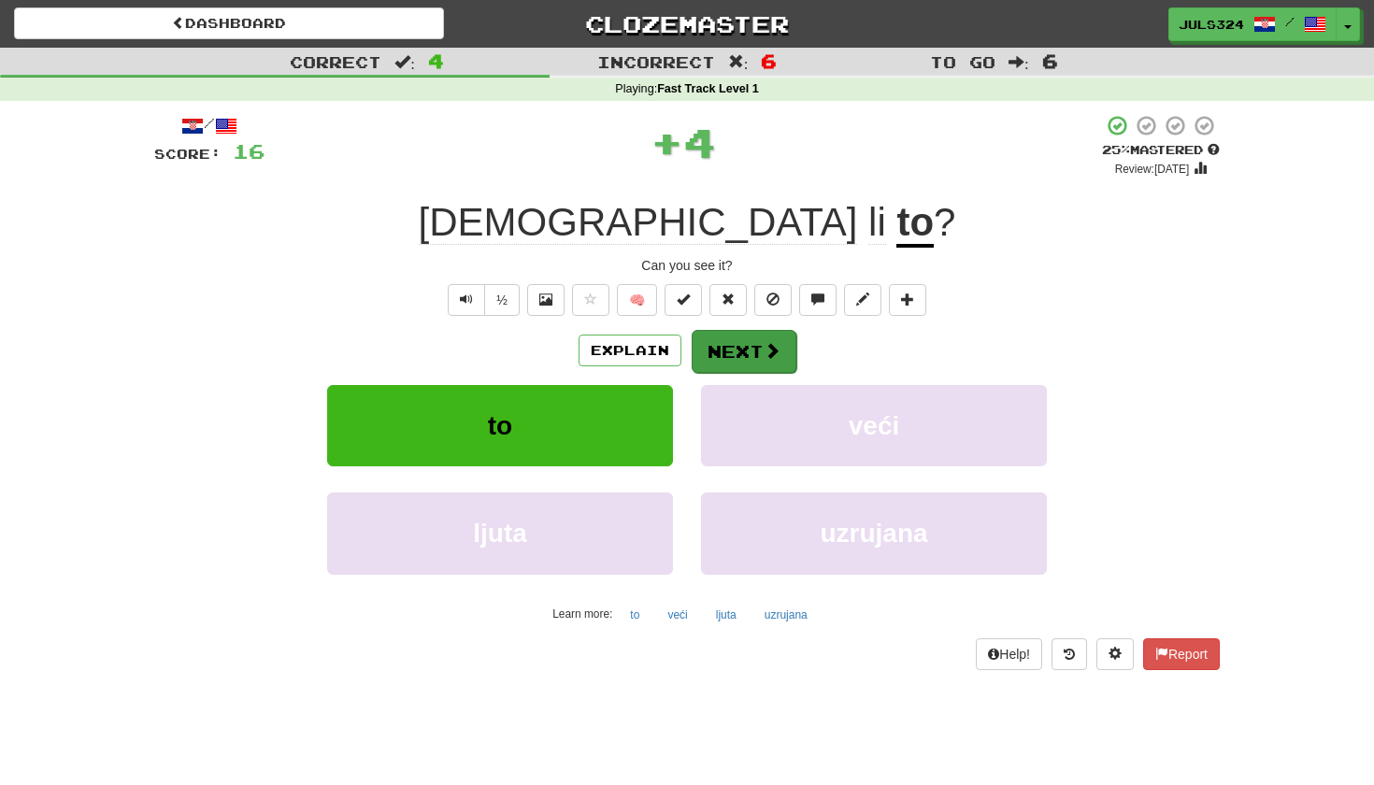
click at [766, 345] on span at bounding box center [772, 350] width 17 height 17
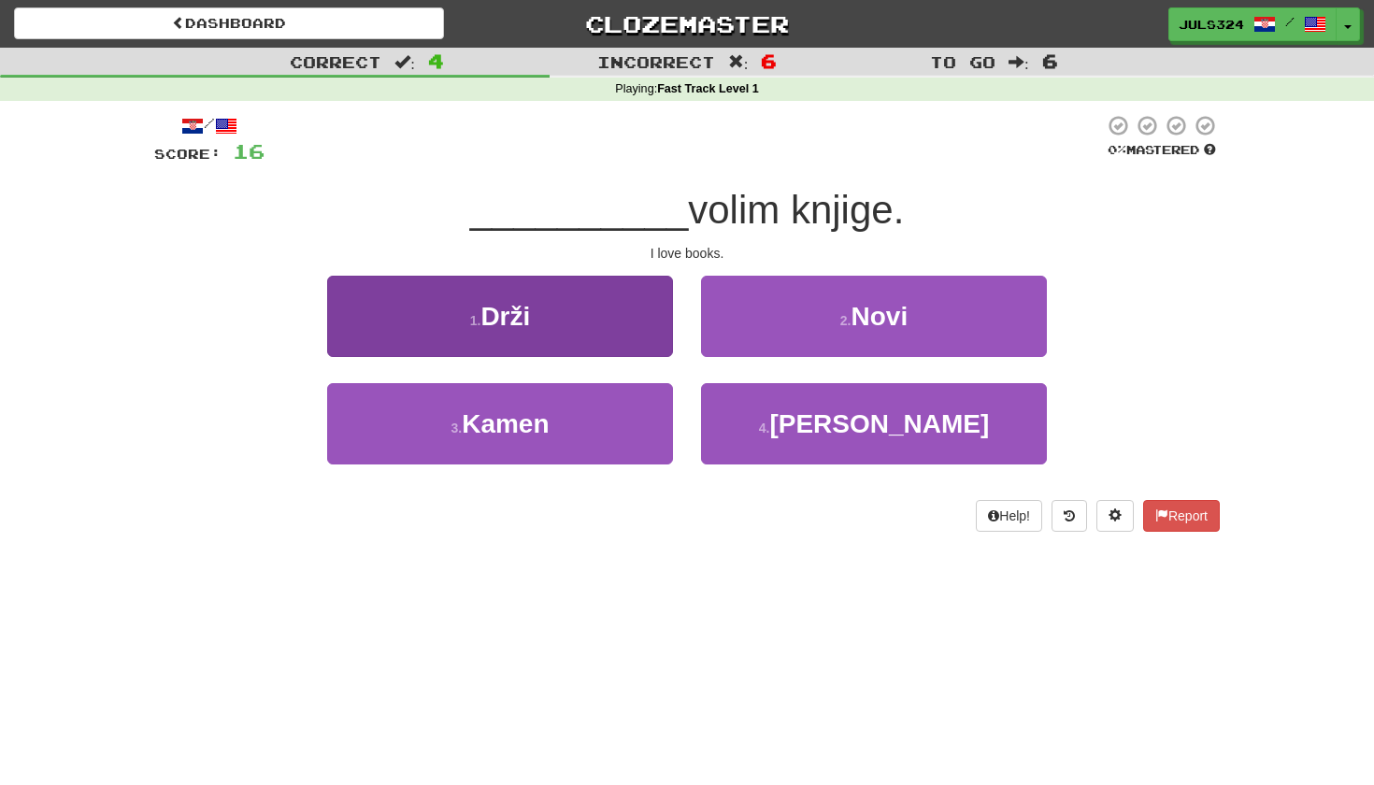
click at [567, 305] on button "1 . Drži" at bounding box center [500, 316] width 346 height 81
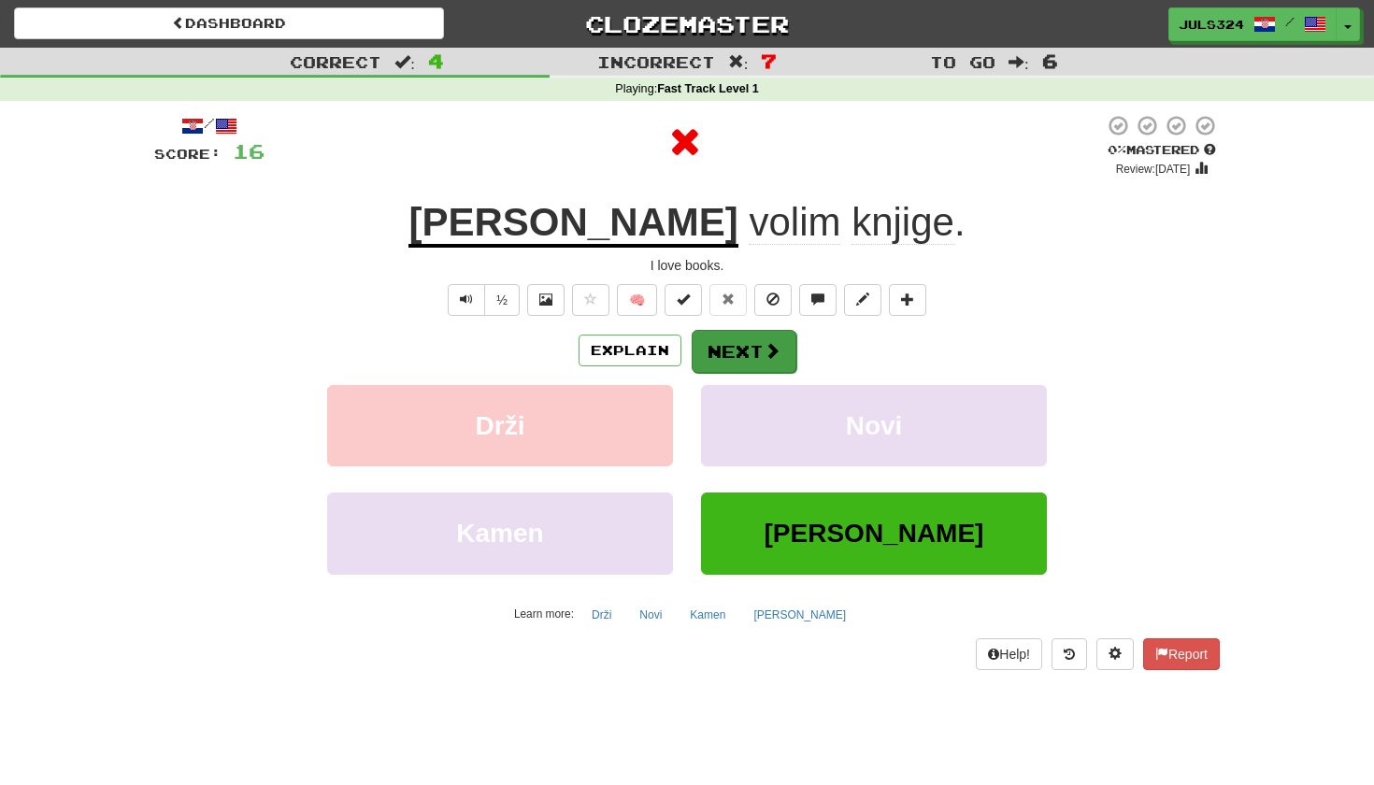
click at [740, 333] on button "Next" at bounding box center [744, 351] width 105 height 43
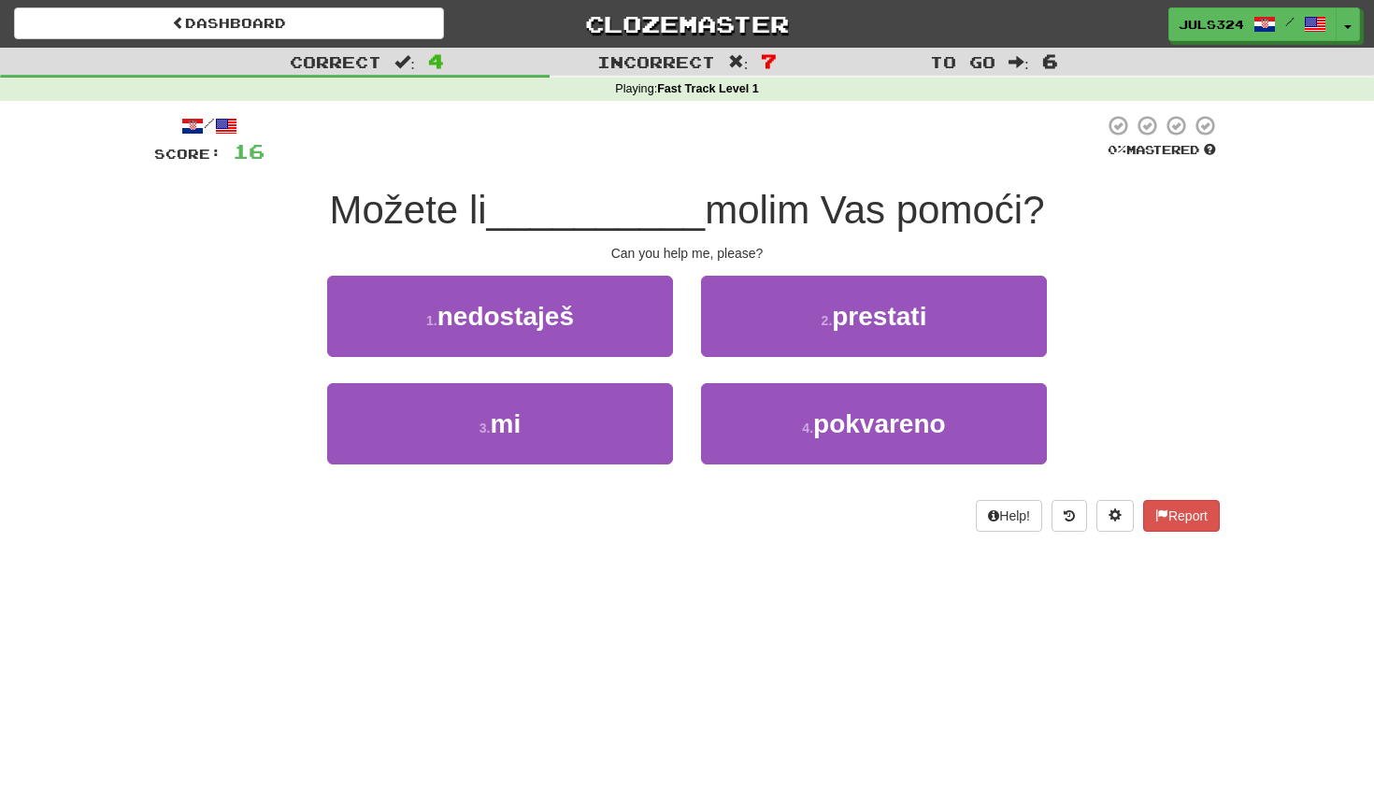
click at [186, 115] on span at bounding box center [192, 126] width 22 height 22
click at [191, 144] on div "Score: 16" at bounding box center [209, 151] width 110 height 28
click at [237, 7] on div "Dashboard Clozemaster juls324 / Toggle Dropdown Dashboard Leaderboard Activity …" at bounding box center [687, 20] width 1374 height 41
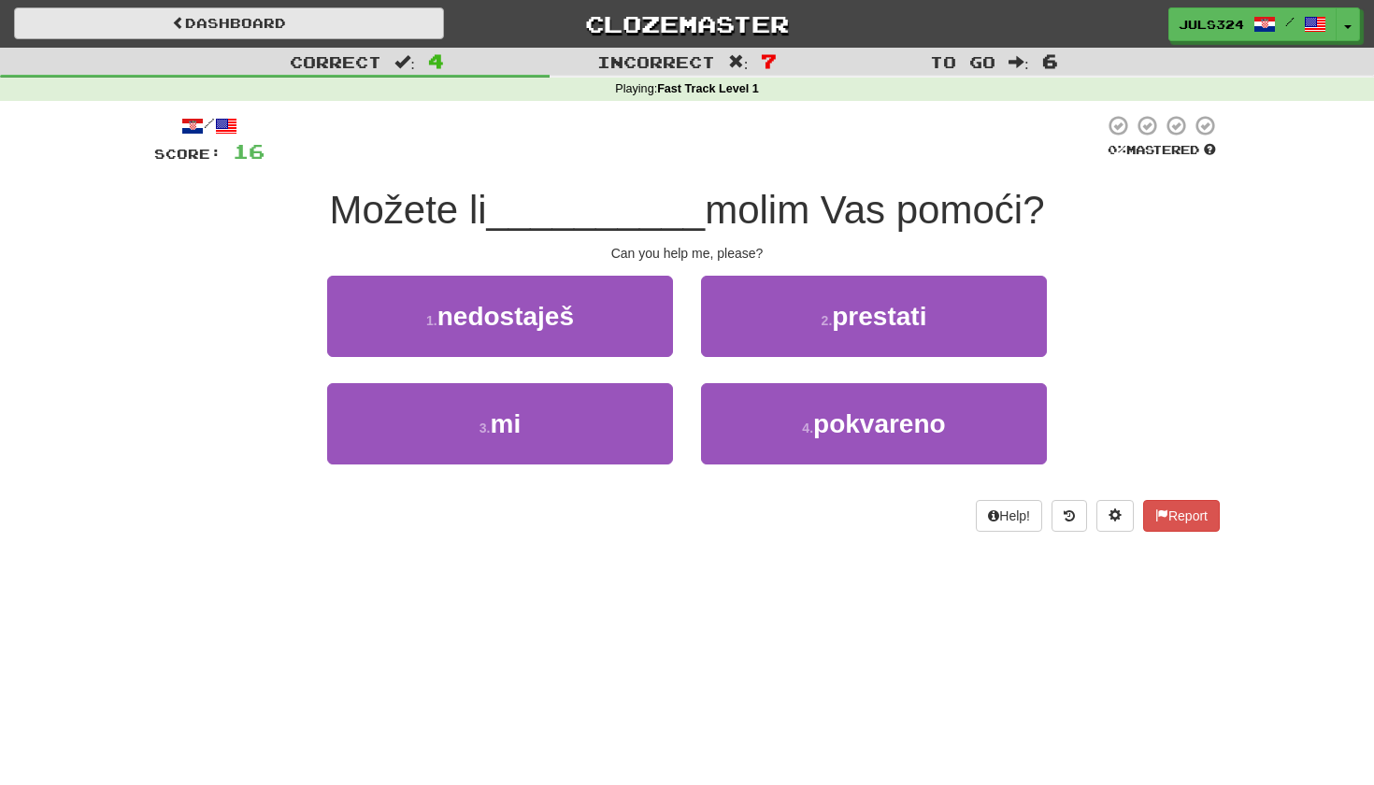
click at [238, 27] on link "Dashboard" at bounding box center [229, 23] width 430 height 32
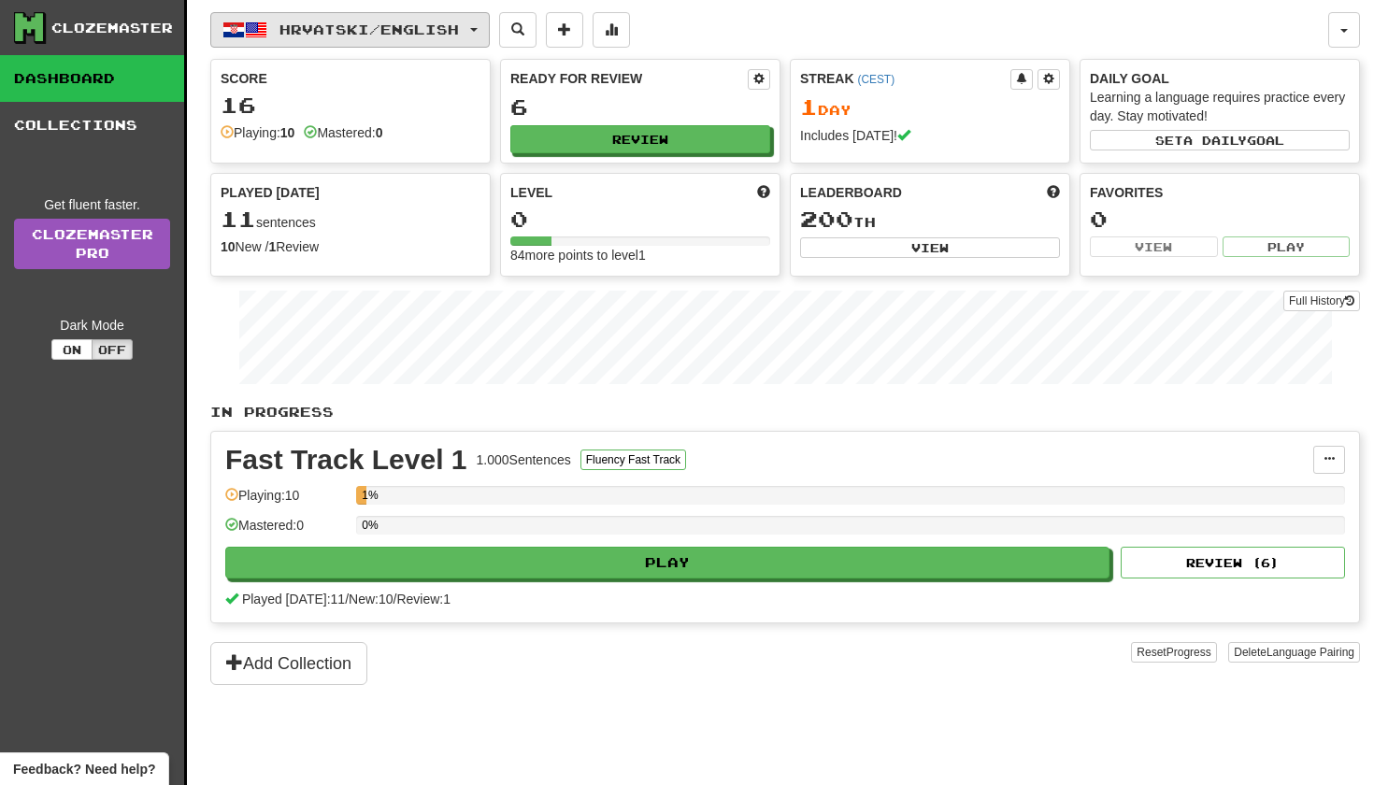
click at [311, 43] on button "Hrvatski / English" at bounding box center [350, 30] width 280 height 36
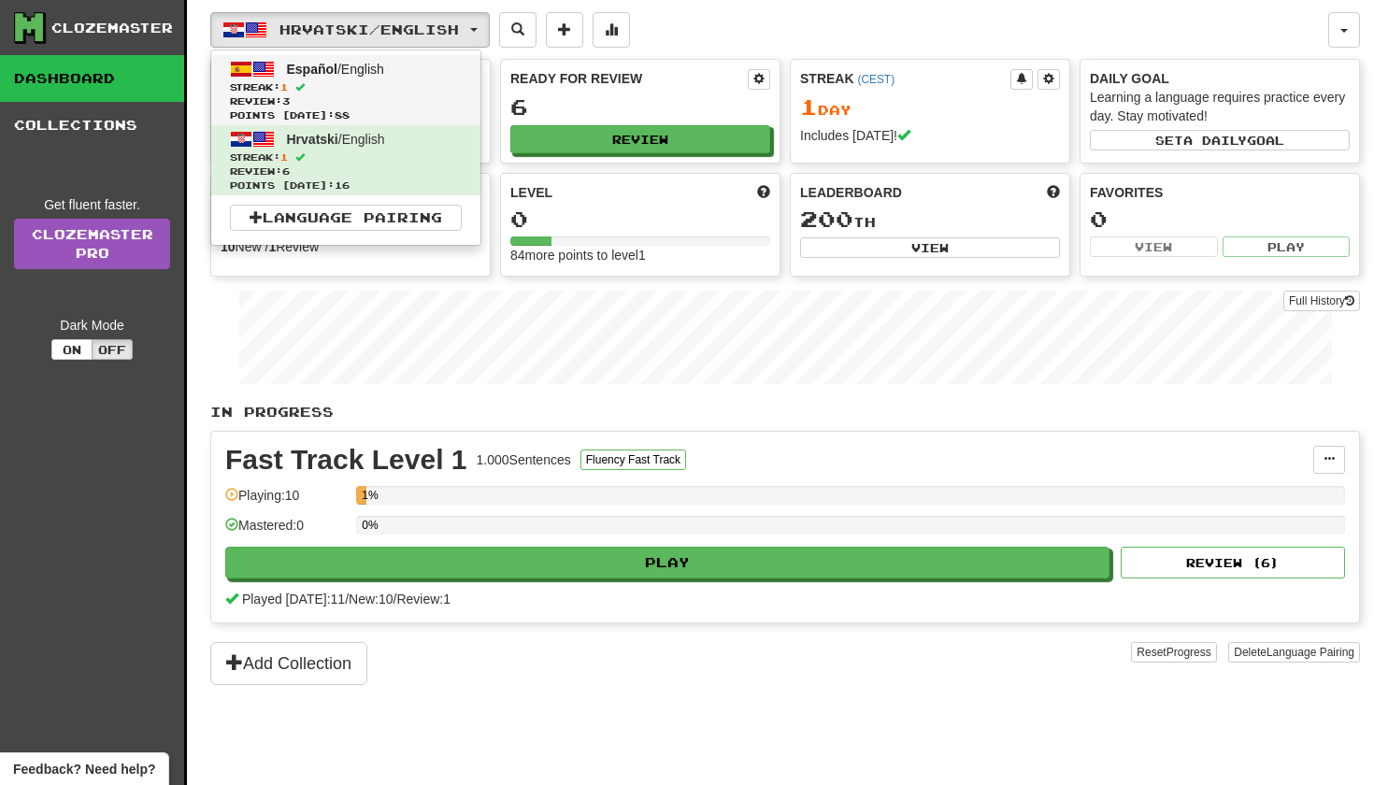
click at [334, 86] on span "Streak: 1" at bounding box center [346, 87] width 232 height 14
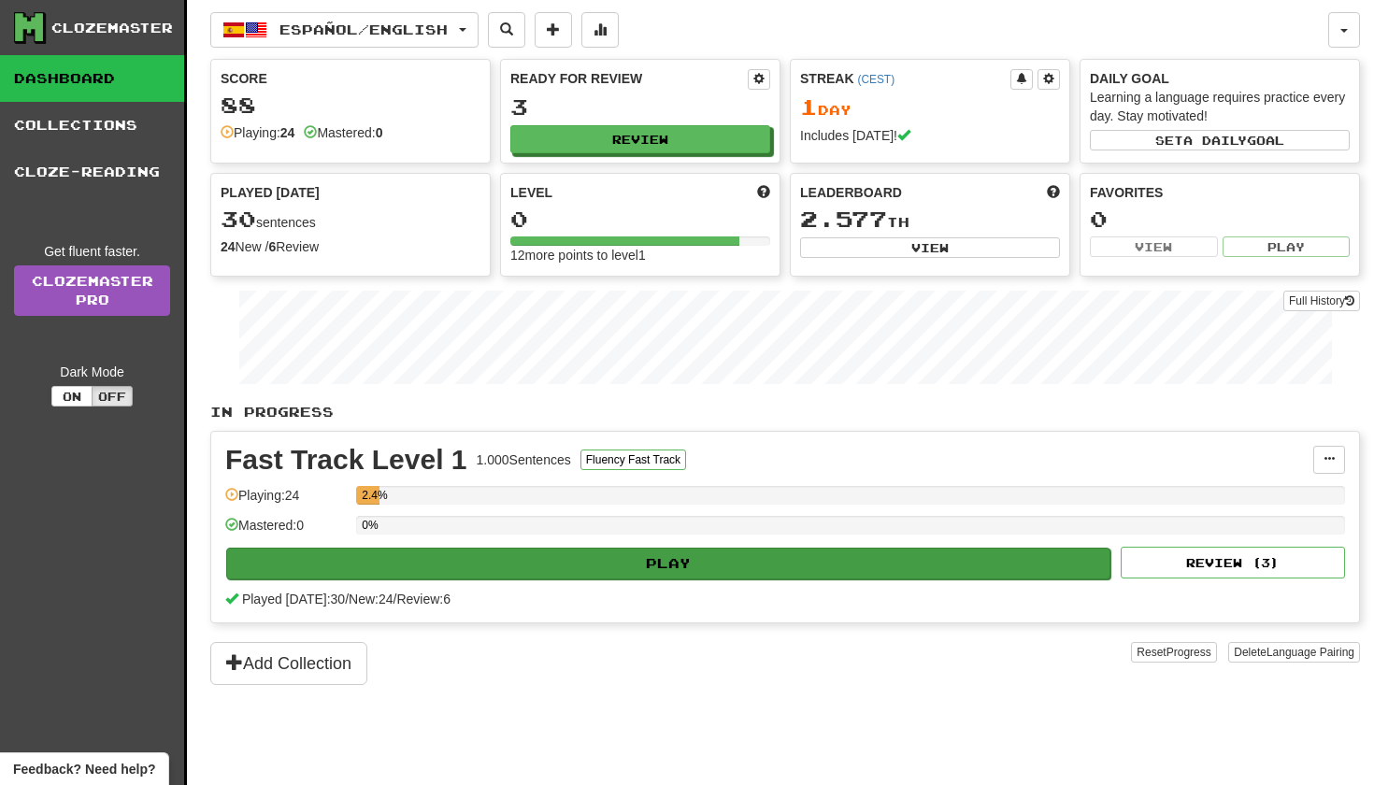
click at [571, 563] on button "Play" at bounding box center [668, 564] width 884 height 32
select select "**"
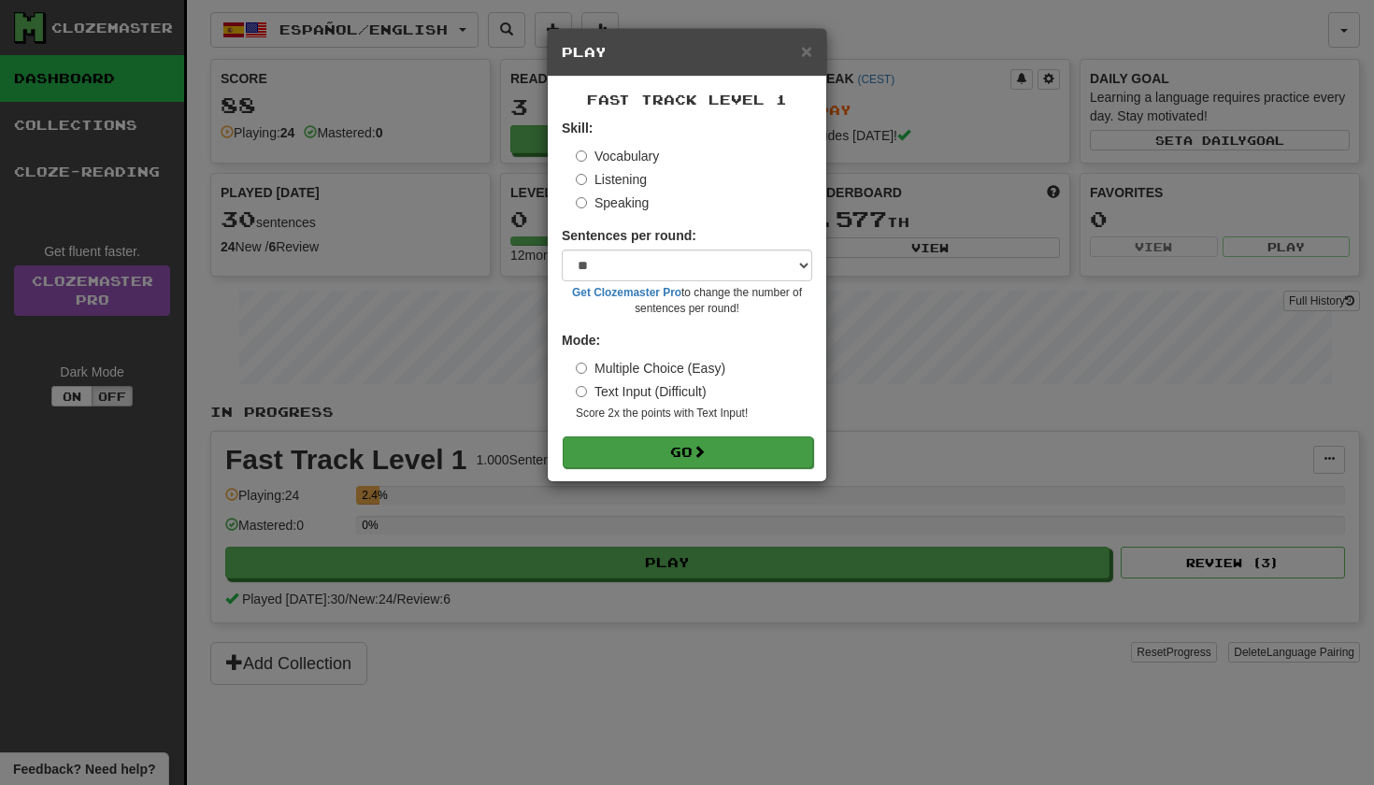
click at [652, 448] on button "Go" at bounding box center [688, 453] width 251 height 32
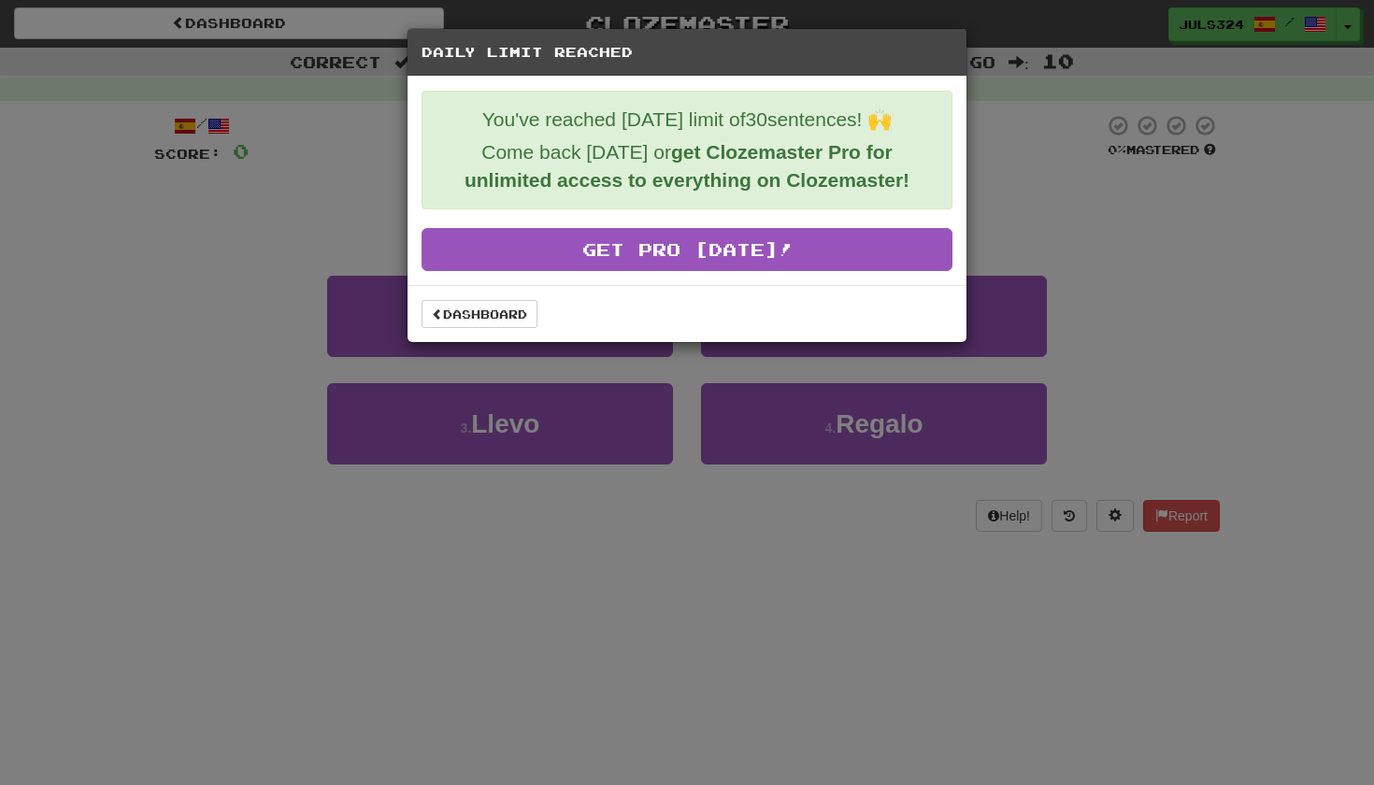
click at [345, 92] on div "Daily Limit Reached You've reached [DATE] limit of 30 sentences! 🙌 Come back [D…" at bounding box center [687, 392] width 1374 height 785
click at [451, 317] on link "Dashboard" at bounding box center [480, 314] width 116 height 28
